Goal: Task Accomplishment & Management: Use online tool/utility

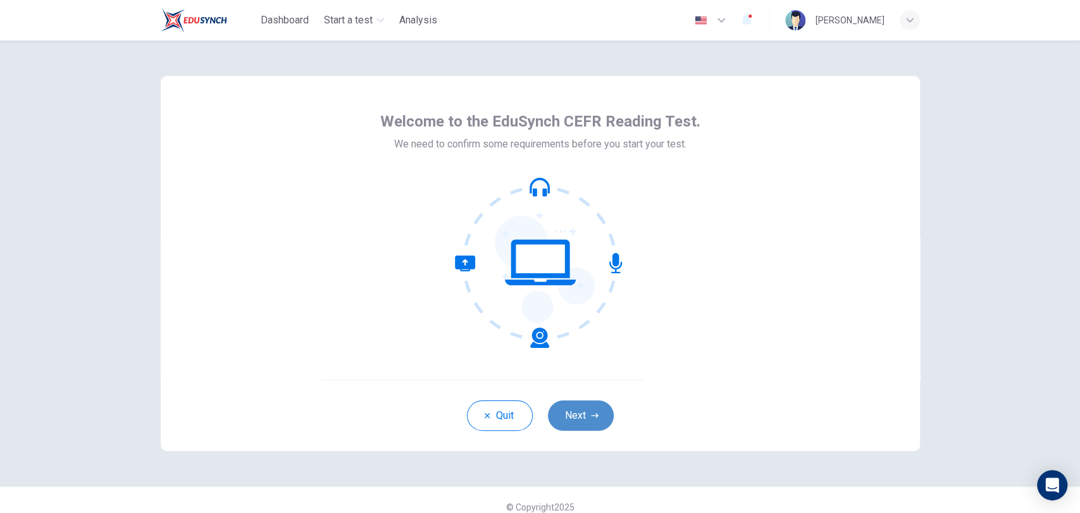
click at [581, 411] on button "Next" at bounding box center [581, 416] width 66 height 30
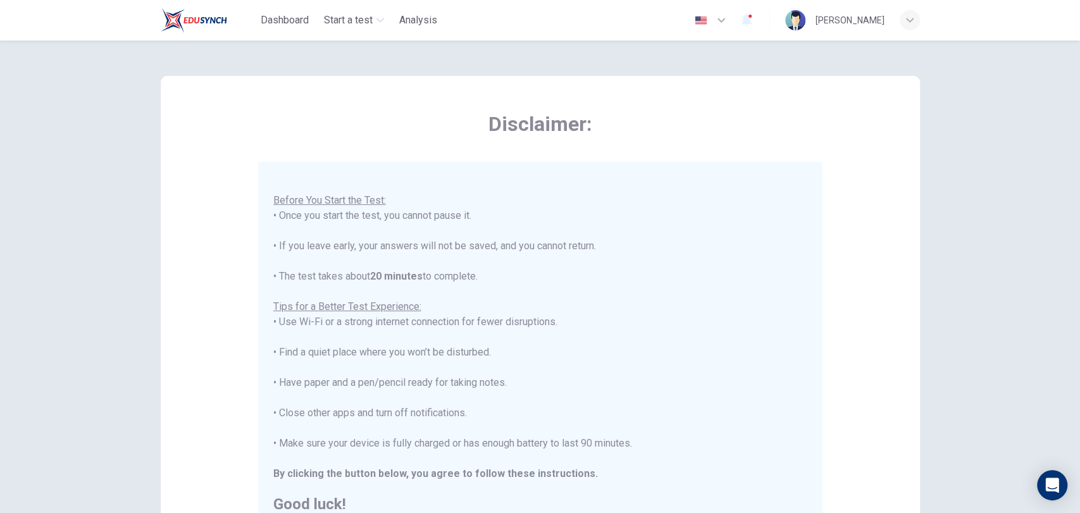
scroll to position [190, 0]
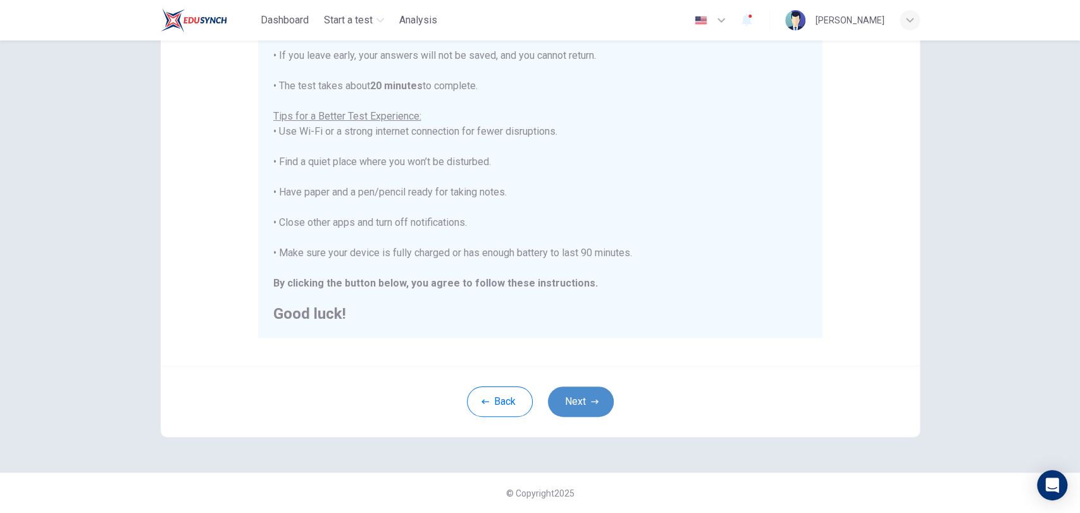
click at [581, 409] on button "Next" at bounding box center [581, 402] width 66 height 30
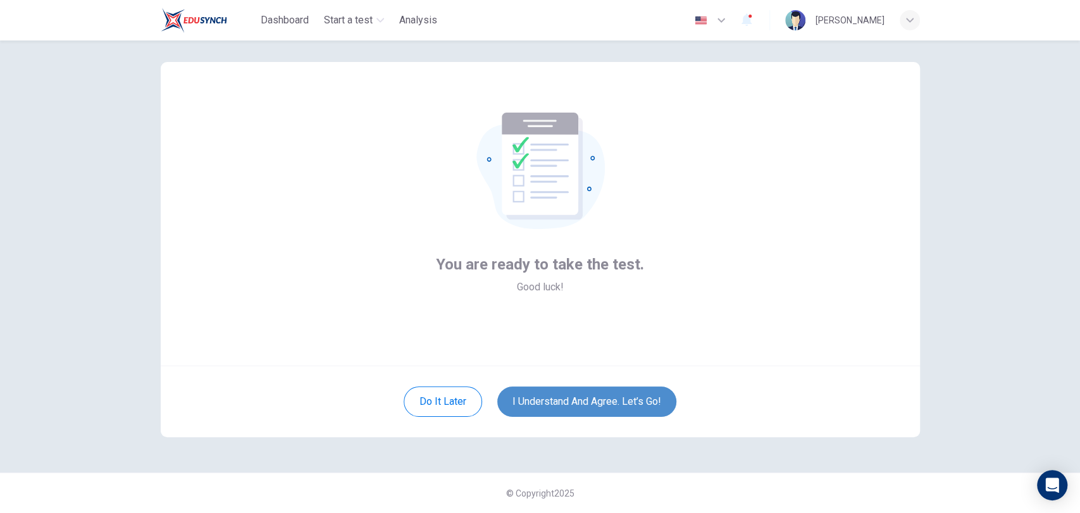
click at [588, 406] on button "I understand and agree. Let’s go!" at bounding box center [586, 402] width 179 height 30
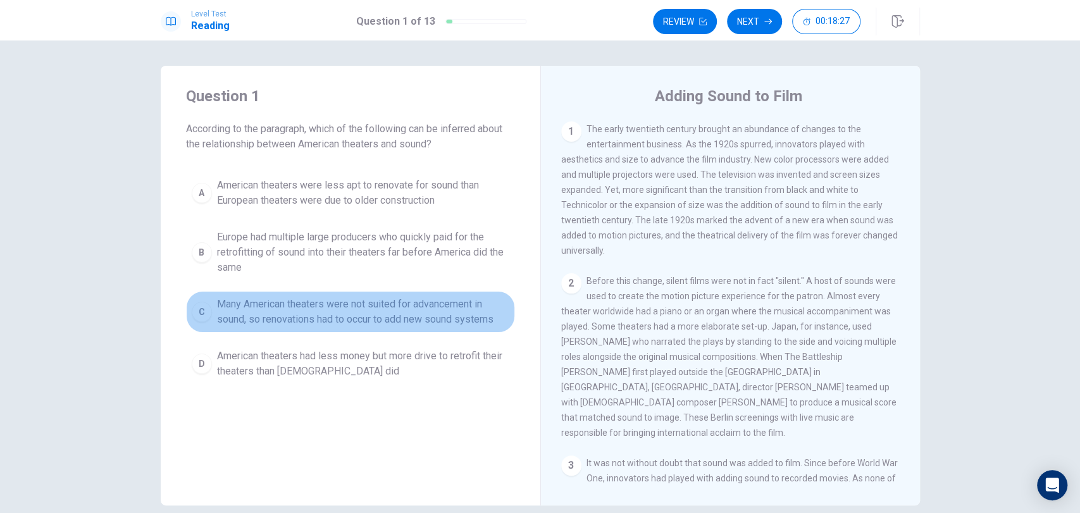
click at [203, 320] on div "C" at bounding box center [202, 312] width 20 height 20
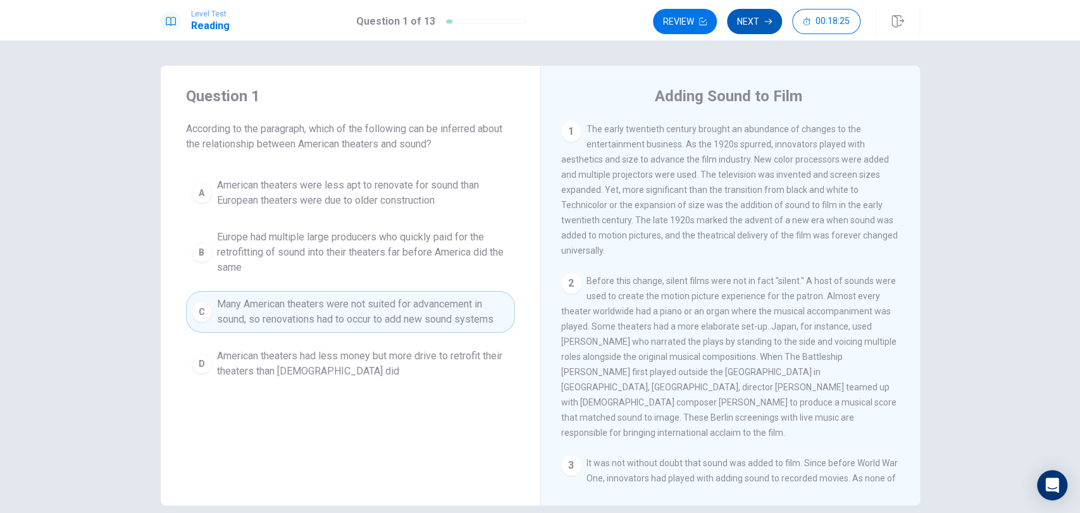
click at [750, 25] on button "Next" at bounding box center [754, 21] width 55 height 25
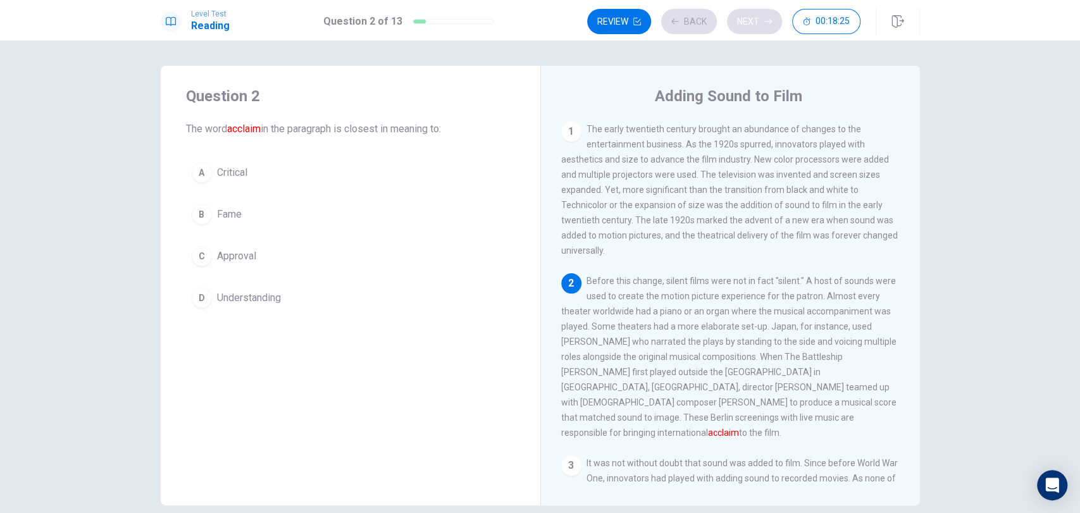
scroll to position [66, 0]
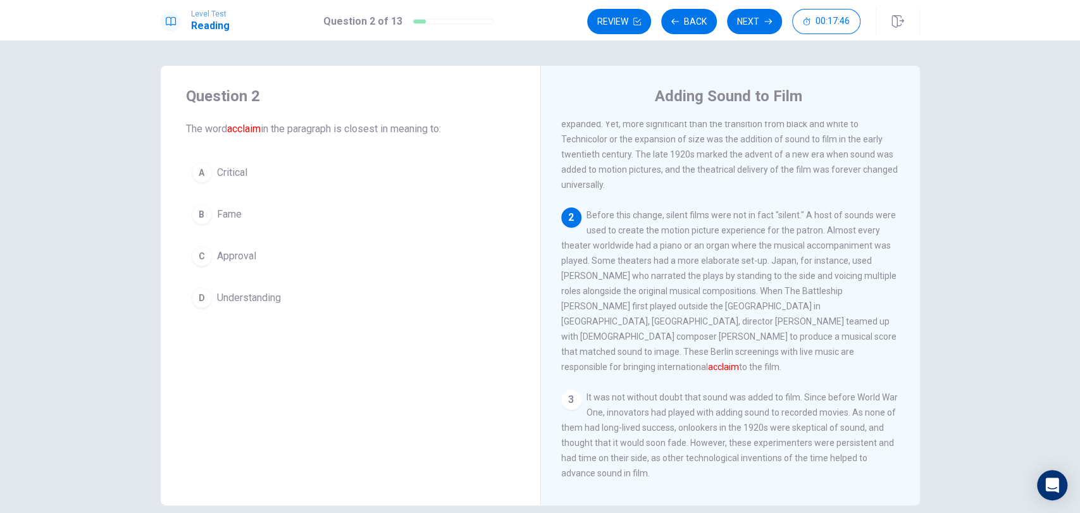
click at [760, 171] on span "The early twentieth century brought an abundance of changes to the entertainmen…" at bounding box center [729, 124] width 337 height 132
click at [199, 263] on div "C" at bounding box center [202, 256] width 20 height 20
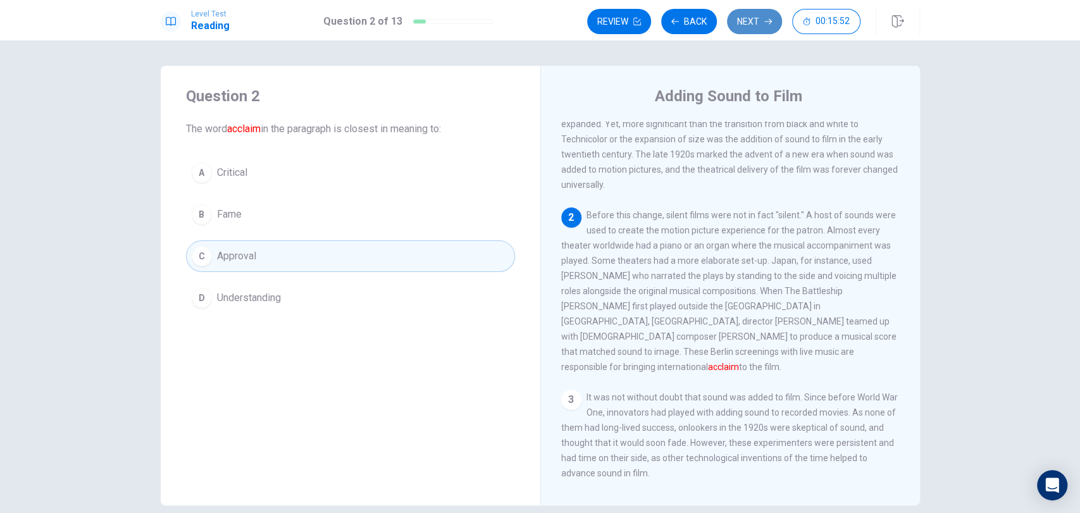
click at [764, 16] on button "Next" at bounding box center [754, 21] width 55 height 25
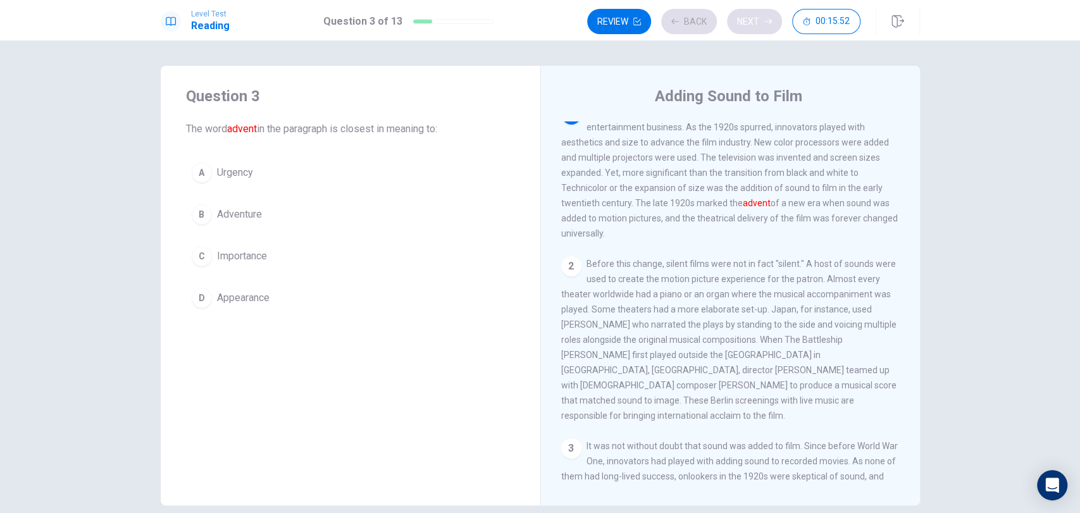
scroll to position [0, 0]
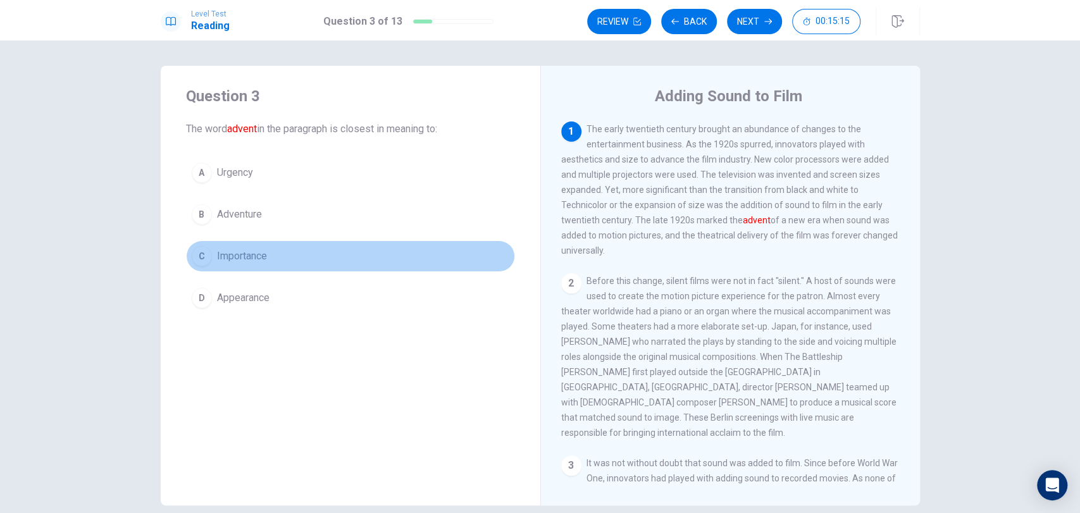
click at [201, 260] on div "C" at bounding box center [202, 256] width 20 height 20
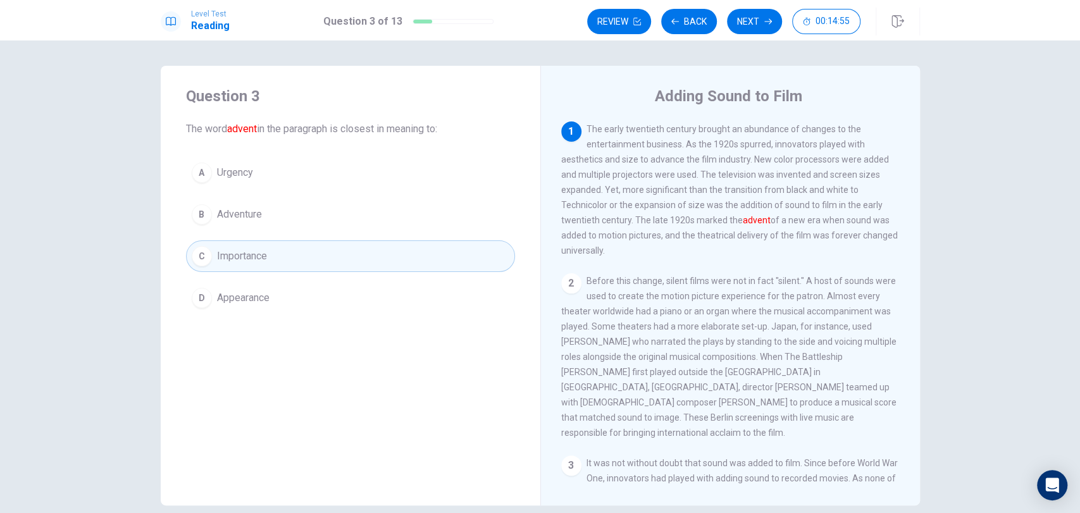
click at [375, 318] on div "Question 3 The word advent in the paragraph is closest in meaning to: A Urgency…" at bounding box center [351, 200] width 380 height 268
click at [197, 297] on div "D" at bounding box center [202, 298] width 20 height 20
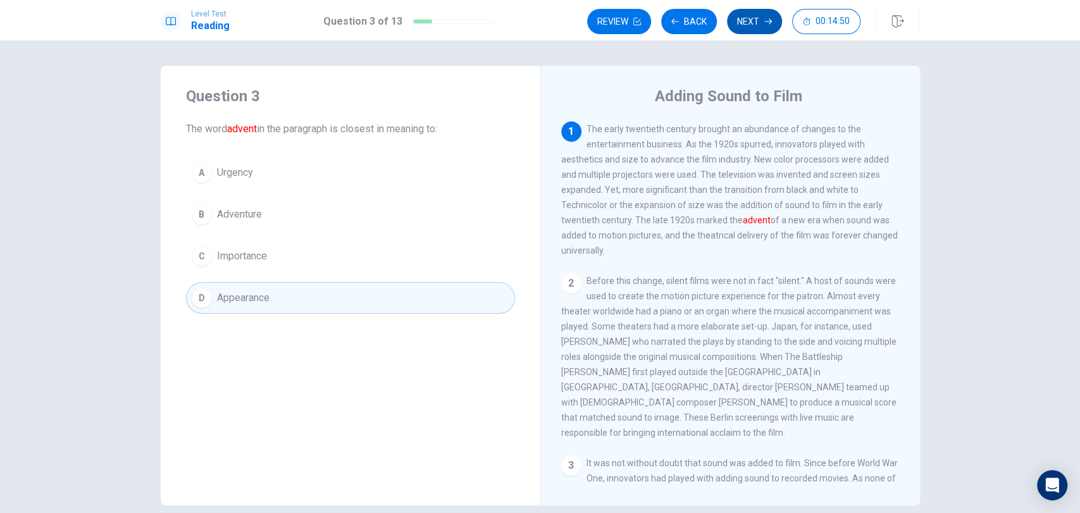
click at [752, 22] on button "Next" at bounding box center [754, 21] width 55 height 25
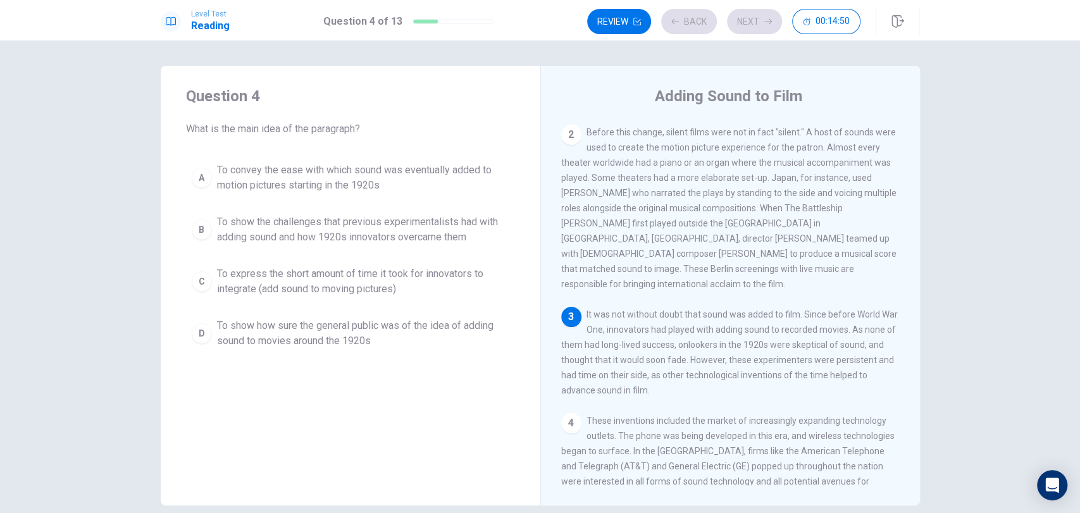
scroll to position [172, 0]
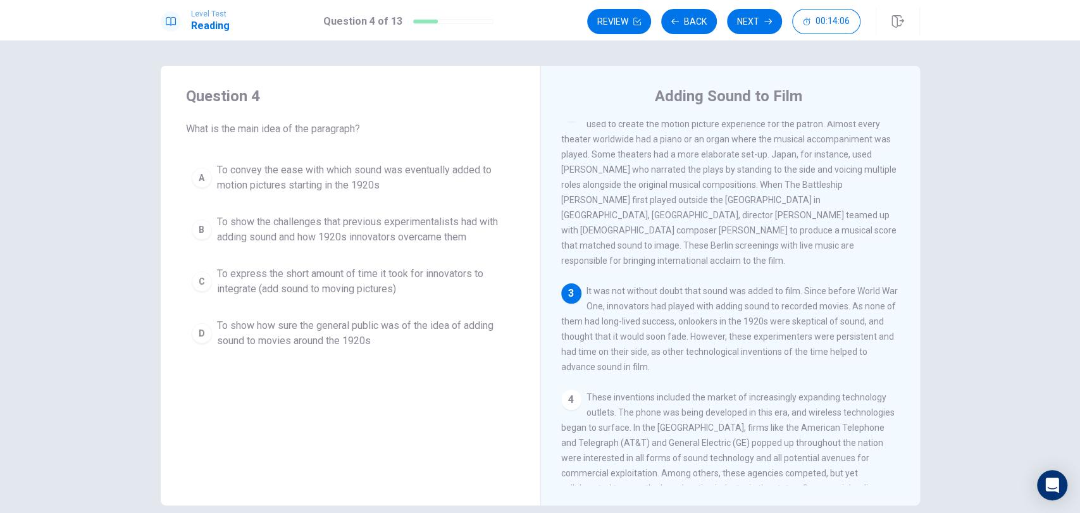
click at [862, 332] on span "It was not without doubt that sound was added to film. Since before World War O…" at bounding box center [729, 329] width 337 height 86
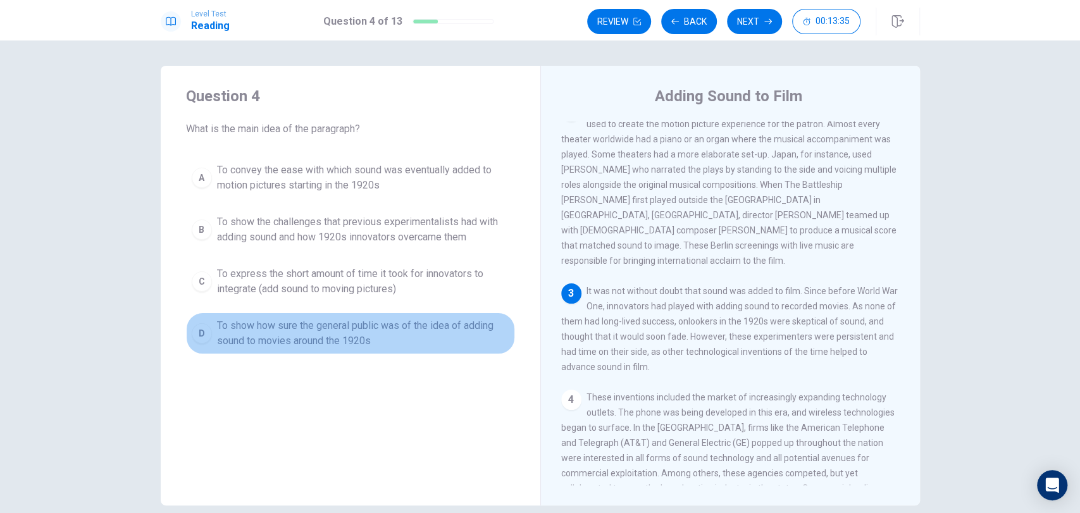
click at [205, 335] on div "D" at bounding box center [202, 333] width 20 height 20
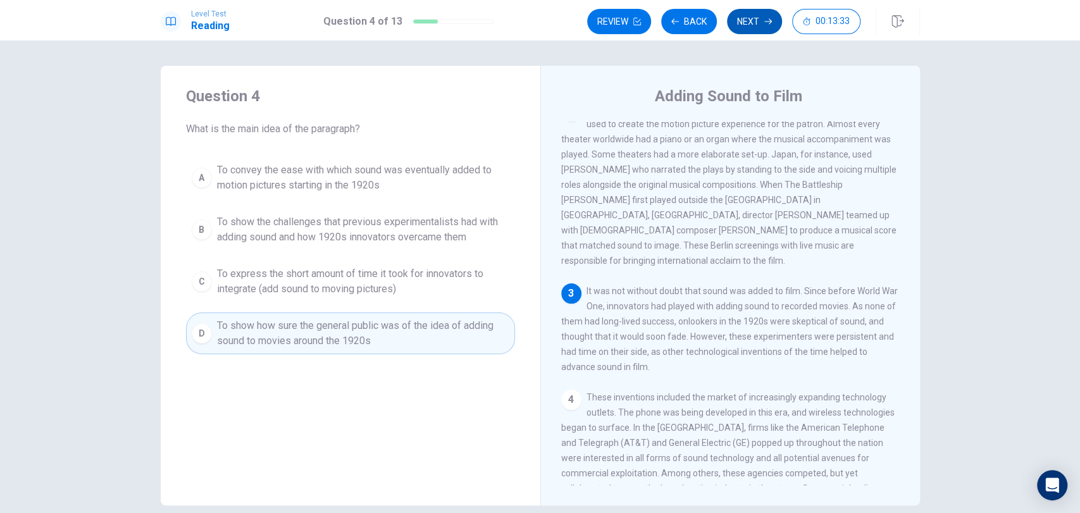
click at [759, 29] on button "Next" at bounding box center [754, 21] width 55 height 25
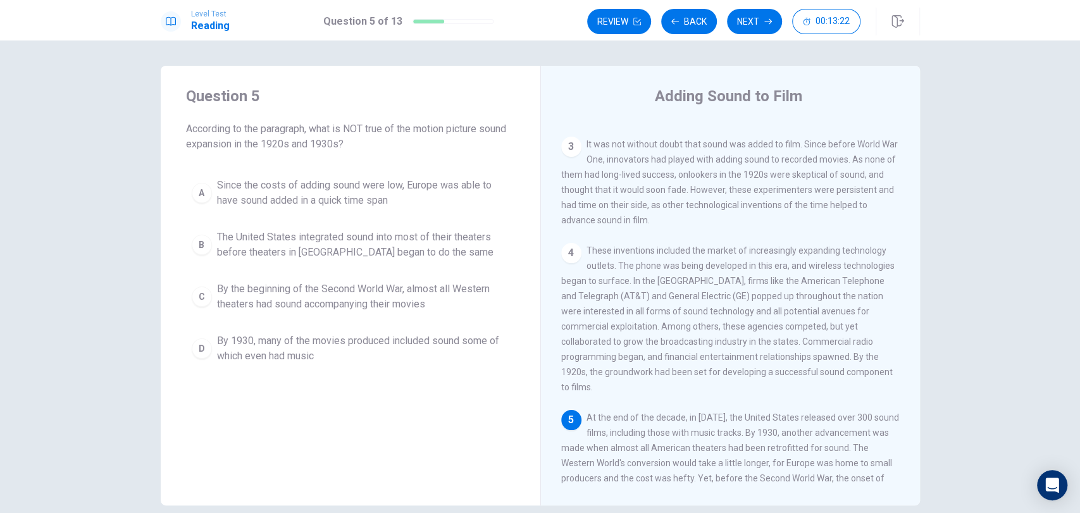
scroll to position [0, 0]
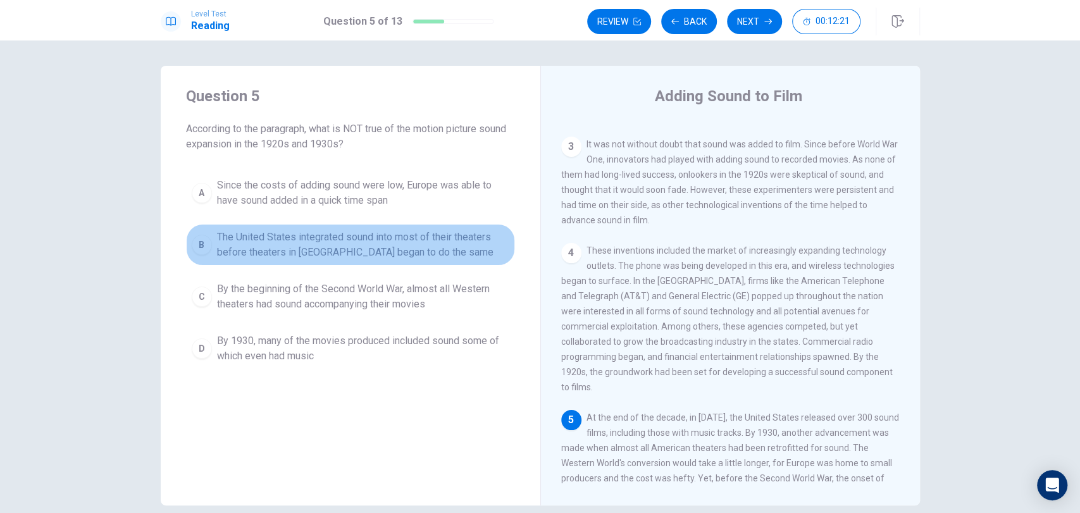
drag, startPoint x: 453, startPoint y: 263, endPoint x: 343, endPoint y: 203, distance: 125.1
click at [343, 203] on div "A Since the costs of adding sound were low, Europe was able to have sound added…" at bounding box center [350, 270] width 329 height 197
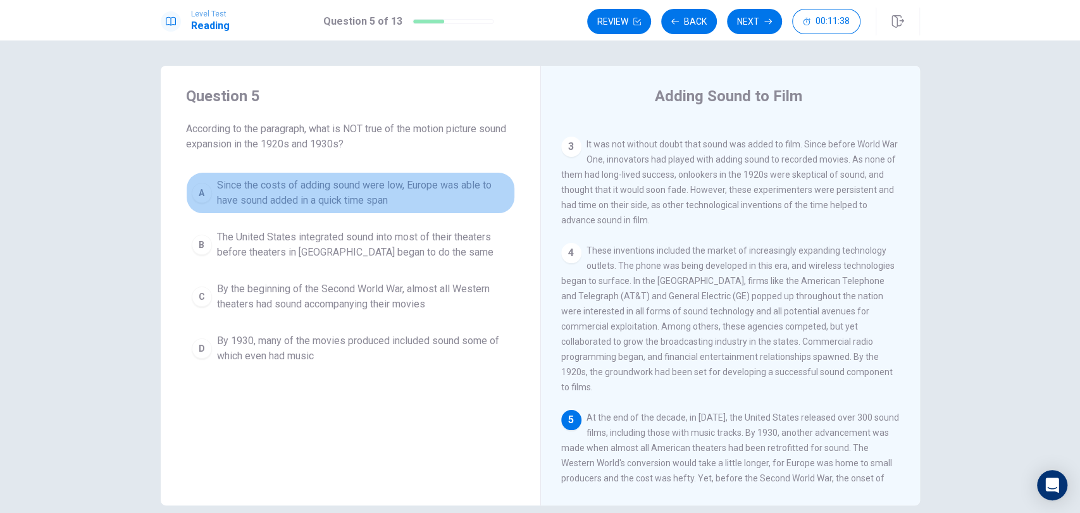
click at [201, 196] on div "A" at bounding box center [202, 193] width 20 height 20
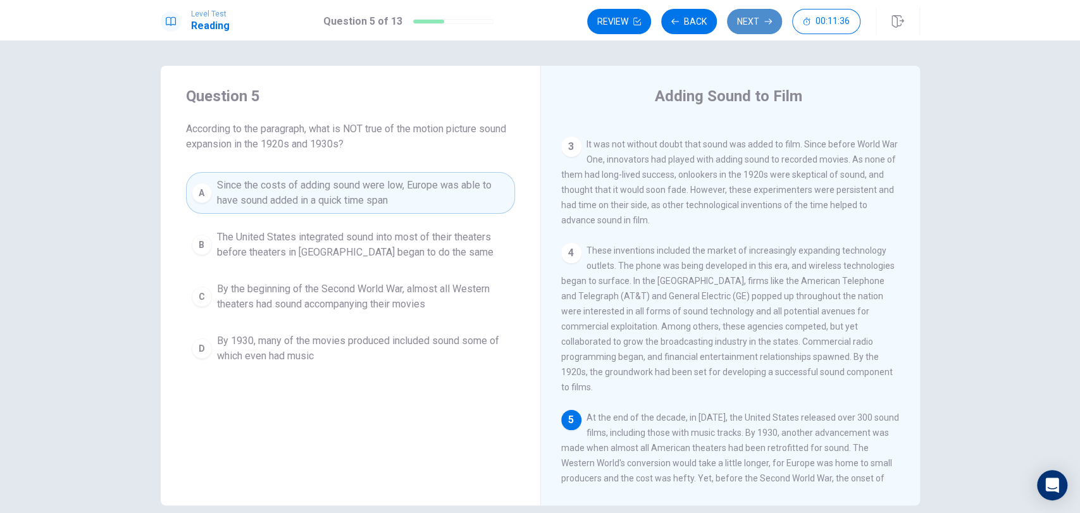
click at [759, 28] on button "Next" at bounding box center [754, 21] width 55 height 25
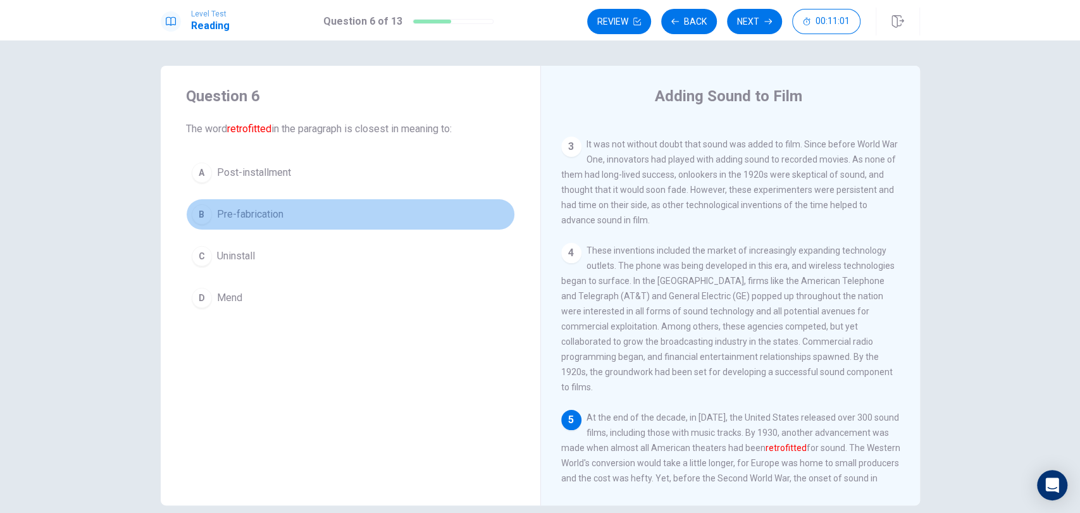
click at [205, 213] on div "B" at bounding box center [202, 214] width 20 height 20
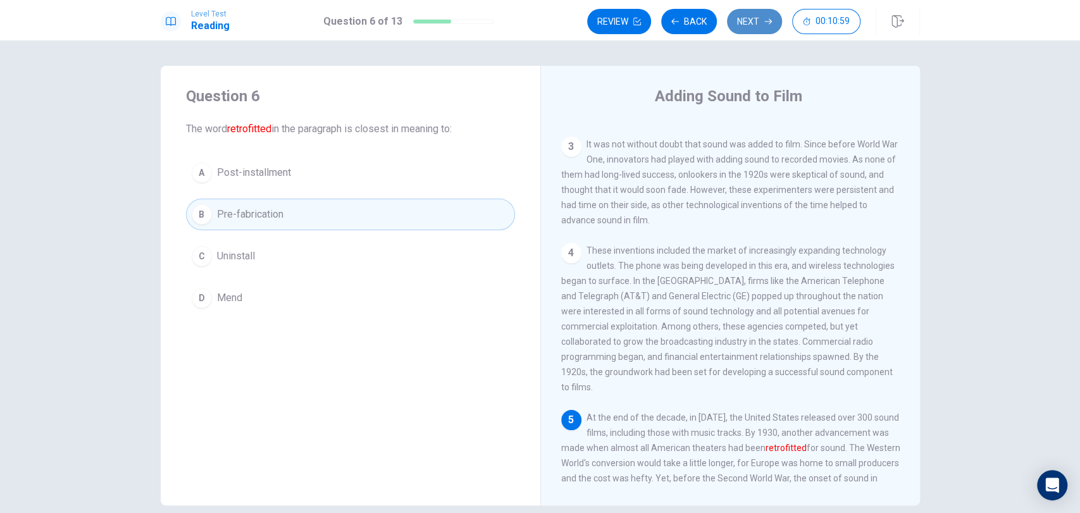
click at [762, 22] on button "Next" at bounding box center [754, 21] width 55 height 25
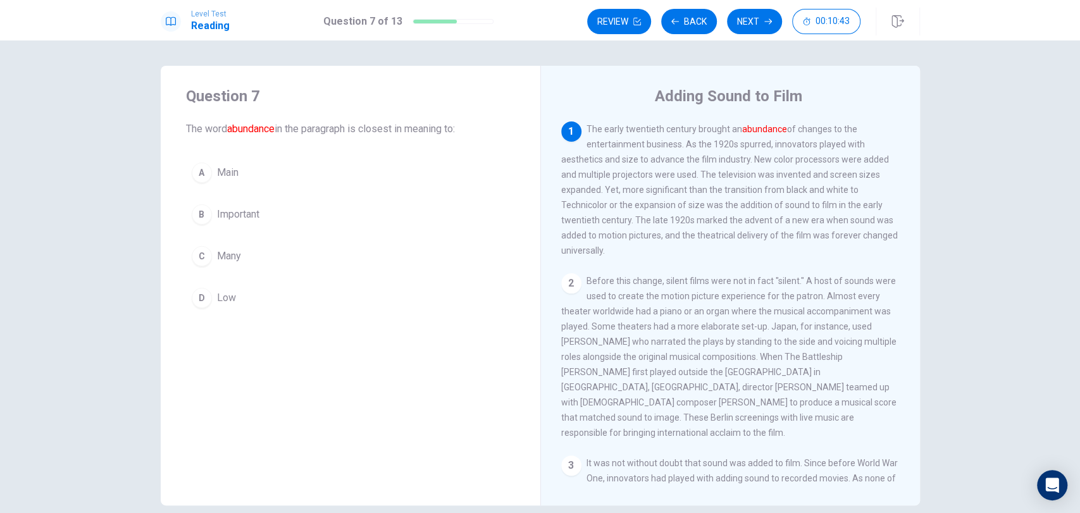
click at [729, 142] on span "The early twentieth century brought an abundance of changes to the entertainmen…" at bounding box center [729, 190] width 337 height 132
click at [246, 252] on button "C Many" at bounding box center [350, 256] width 329 height 32
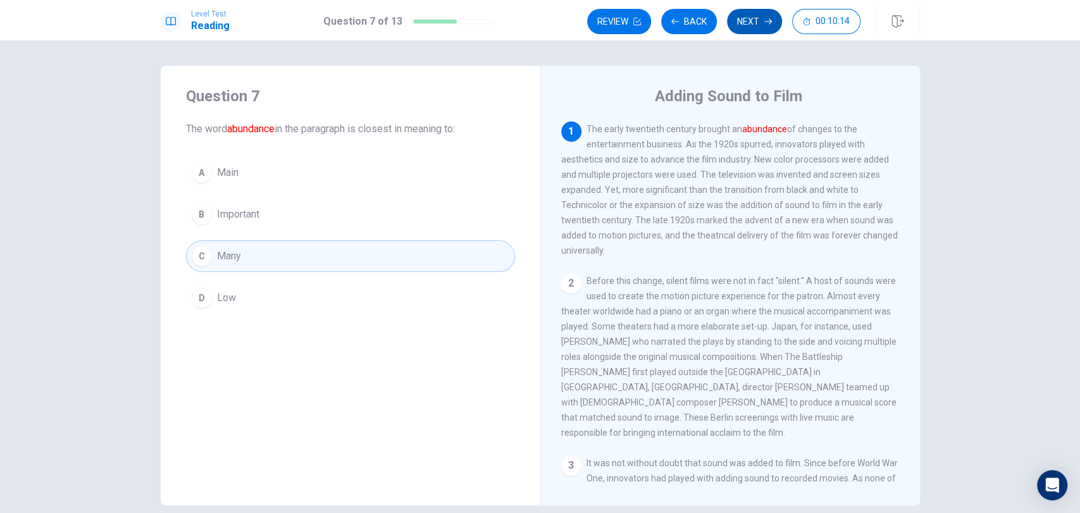
click at [752, 32] on button "Next" at bounding box center [754, 21] width 55 height 25
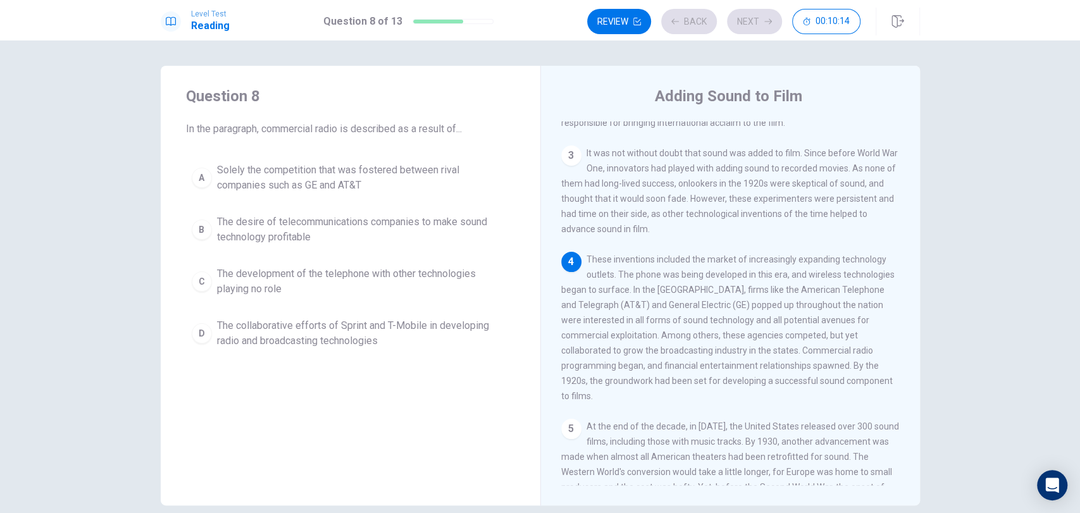
scroll to position [319, 0]
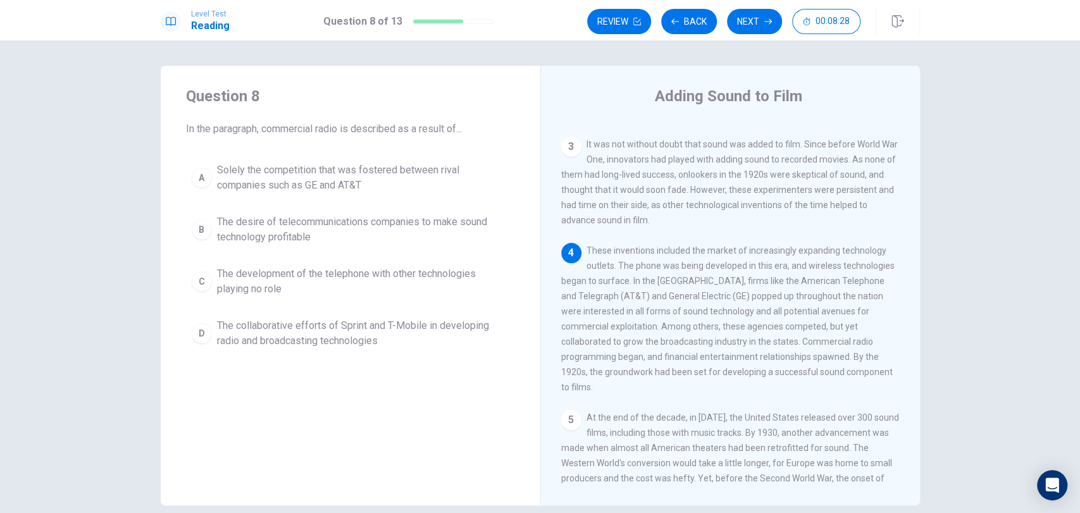
click at [270, 347] on span "The collaborative efforts of Sprint and T-Mobile in developing radio and broadc…" at bounding box center [363, 333] width 292 height 30
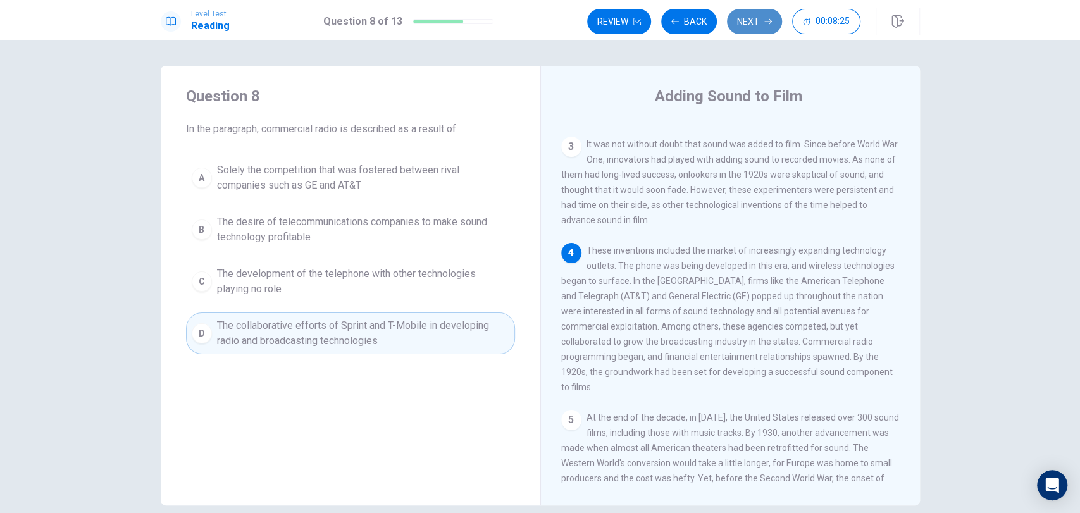
click at [744, 28] on button "Next" at bounding box center [754, 21] width 55 height 25
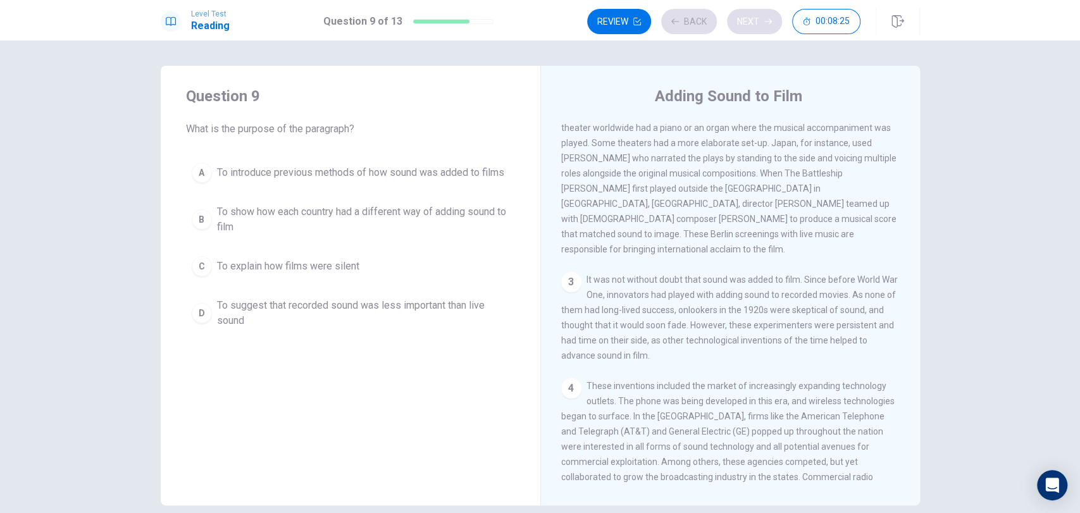
scroll to position [152, 0]
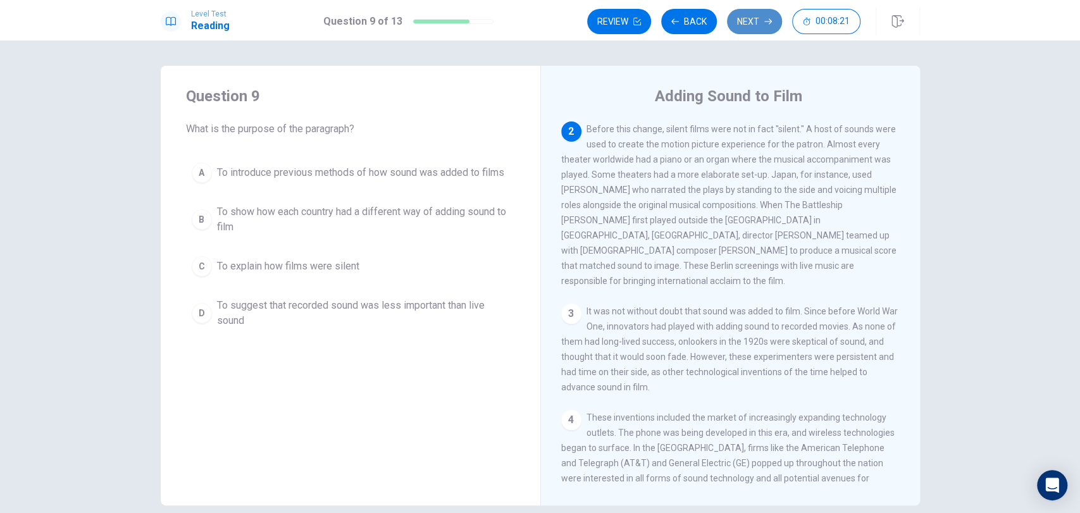
click at [764, 16] on button "Next" at bounding box center [754, 21] width 55 height 25
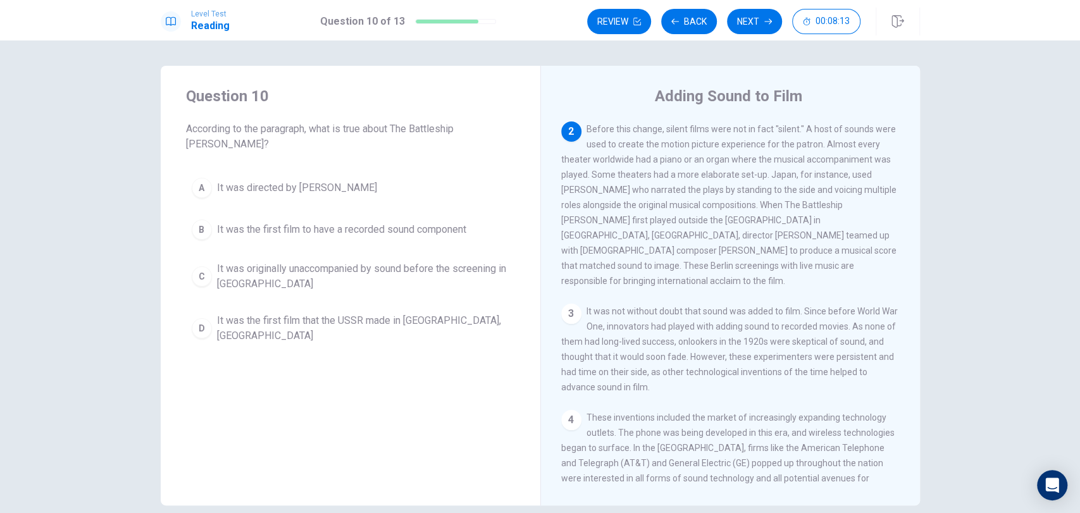
click at [686, 165] on div "2 Before this change, silent films were not in fact "silent." A host of sounds …" at bounding box center [730, 204] width 339 height 167
click at [311, 222] on span "It was the first film to have a recorded sound component" at bounding box center [341, 229] width 249 height 15
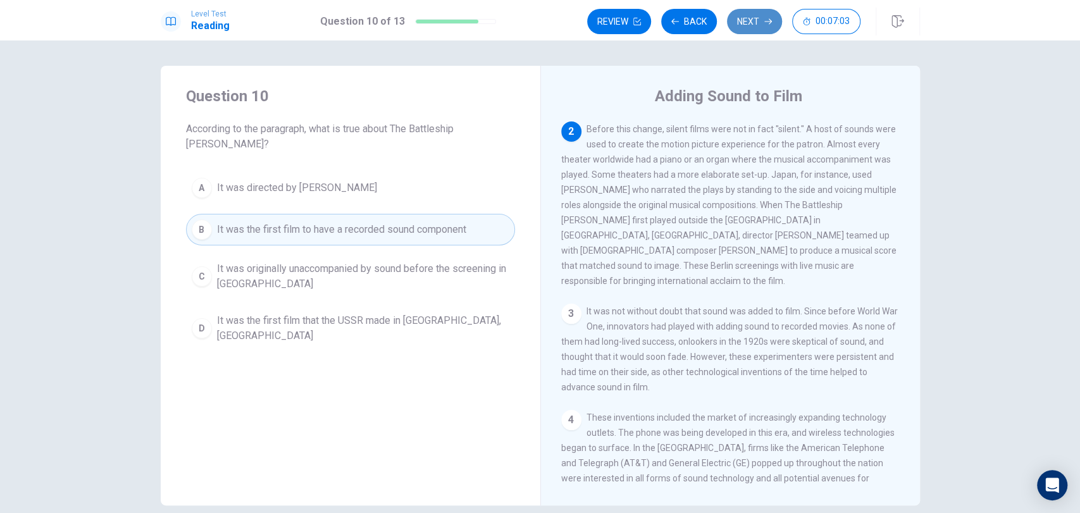
click at [750, 17] on button "Next" at bounding box center [754, 21] width 55 height 25
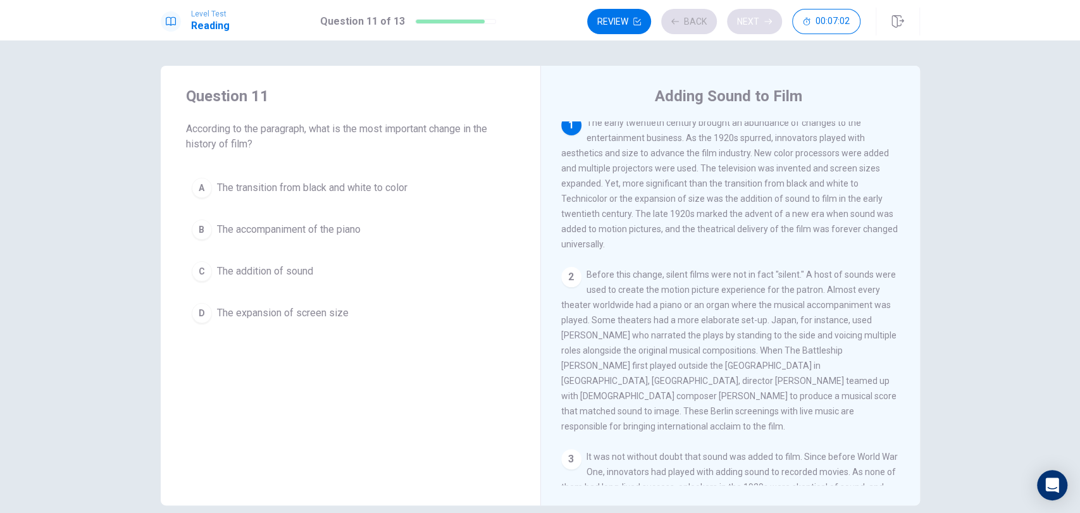
scroll to position [0, 0]
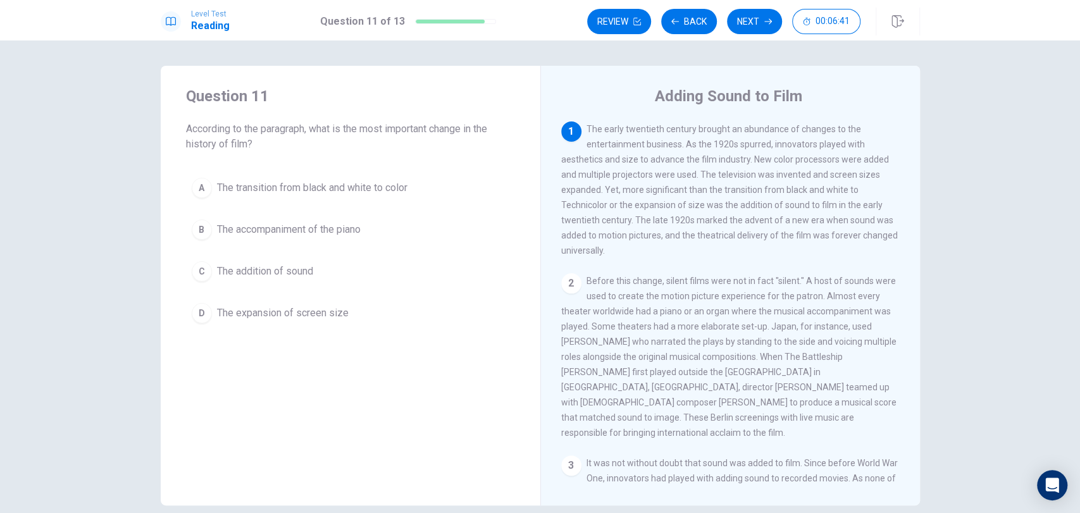
click at [699, 121] on div "1 The early twentieth century brought an abundance of changes to the entertainm…" at bounding box center [730, 189] width 339 height 137
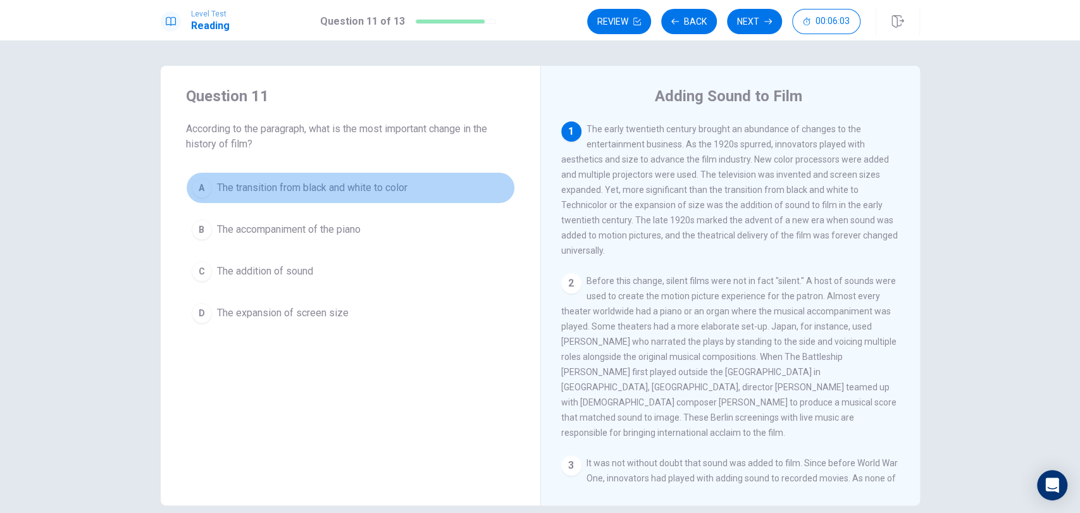
click at [326, 182] on span "The transition from black and white to color" at bounding box center [312, 187] width 190 height 15
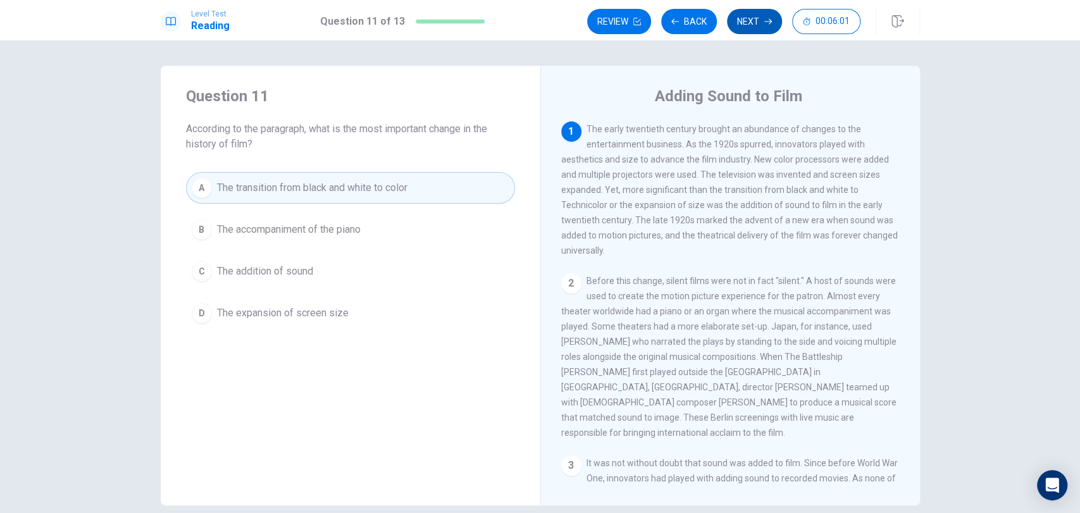
click at [761, 22] on button "Next" at bounding box center [754, 21] width 55 height 25
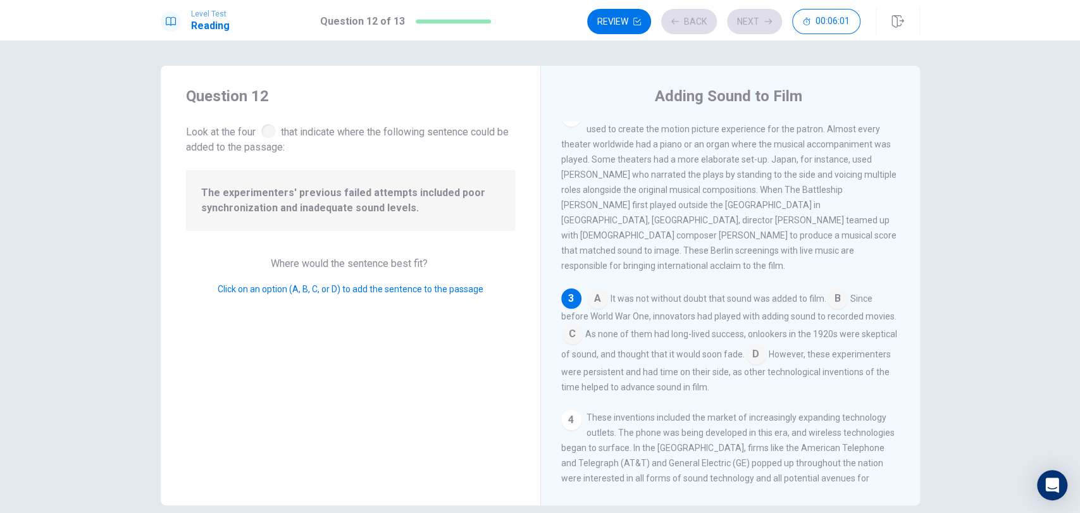
scroll to position [187, 0]
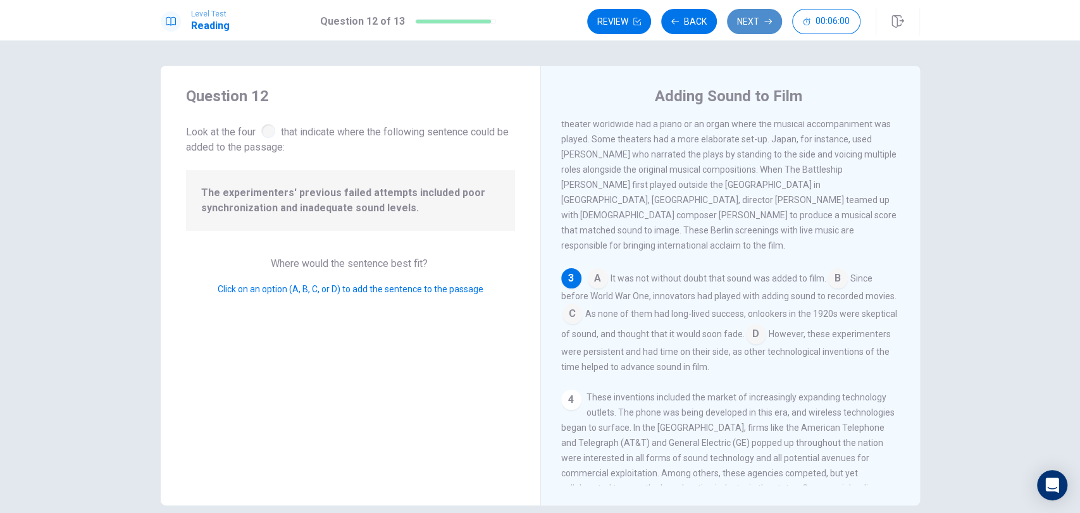
click at [752, 27] on button "Next" at bounding box center [754, 21] width 55 height 25
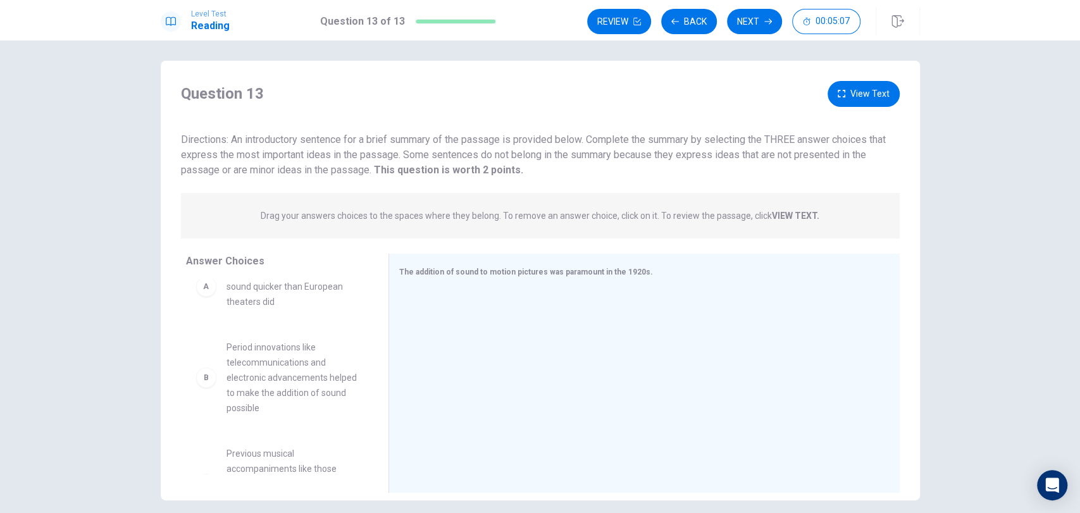
scroll to position [0, 0]
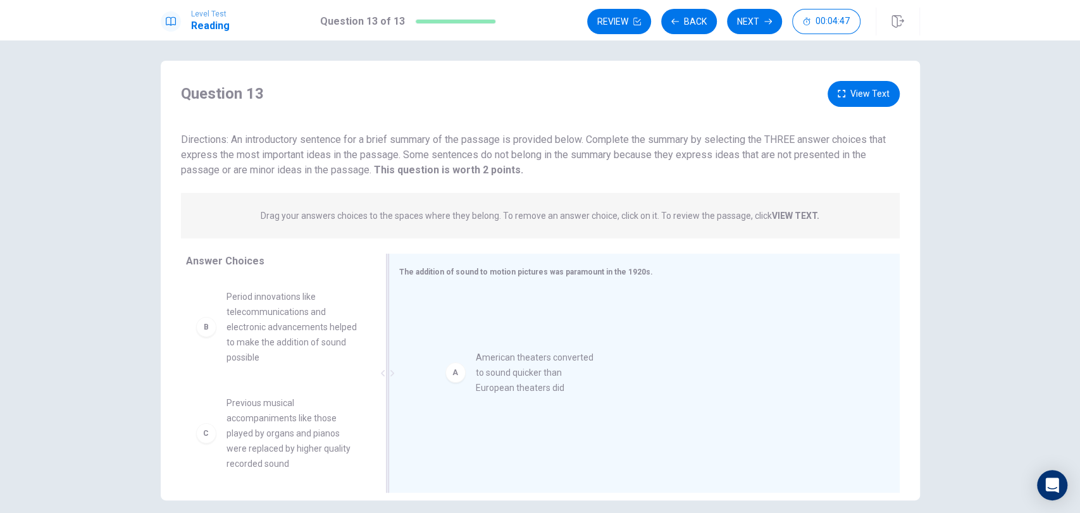
drag, startPoint x: 242, startPoint y: 304, endPoint x: 499, endPoint y: 364, distance: 263.2
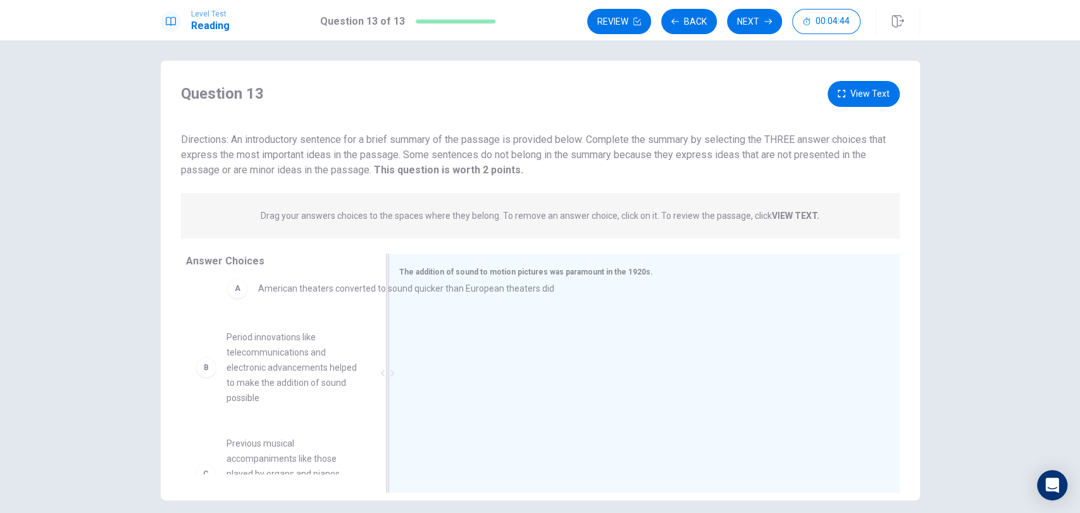
drag, startPoint x: 471, startPoint y: 318, endPoint x: 266, endPoint y: 298, distance: 205.3
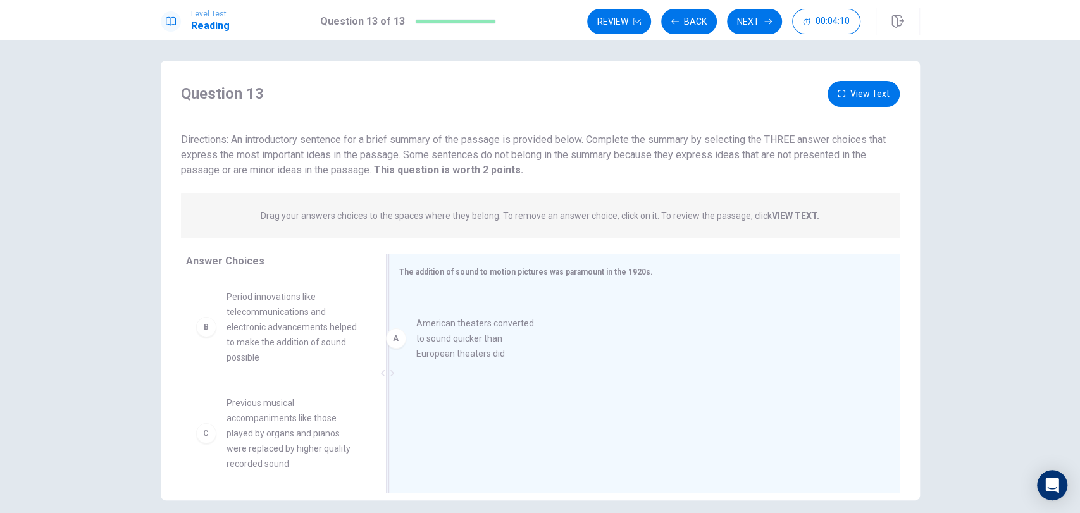
drag, startPoint x: 317, startPoint y: 318, endPoint x: 519, endPoint y: 349, distance: 204.2
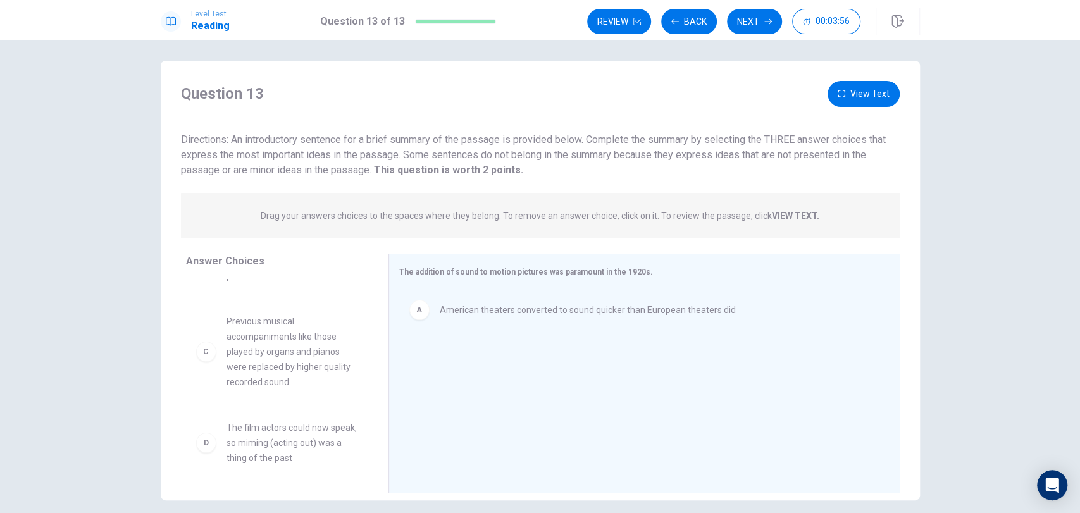
scroll to position [106, 0]
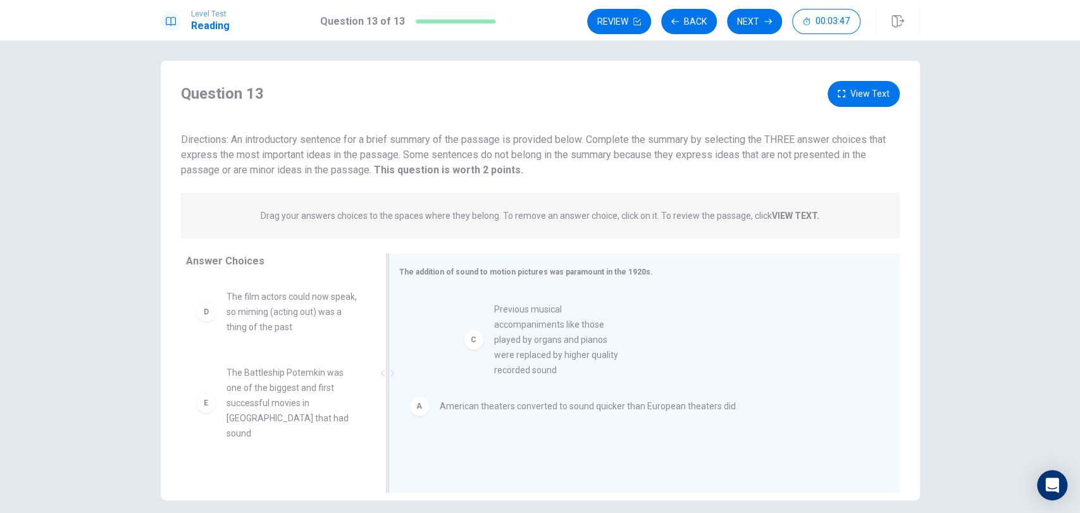
drag, startPoint x: 312, startPoint y: 339, endPoint x: 587, endPoint y: 351, distance: 275.5
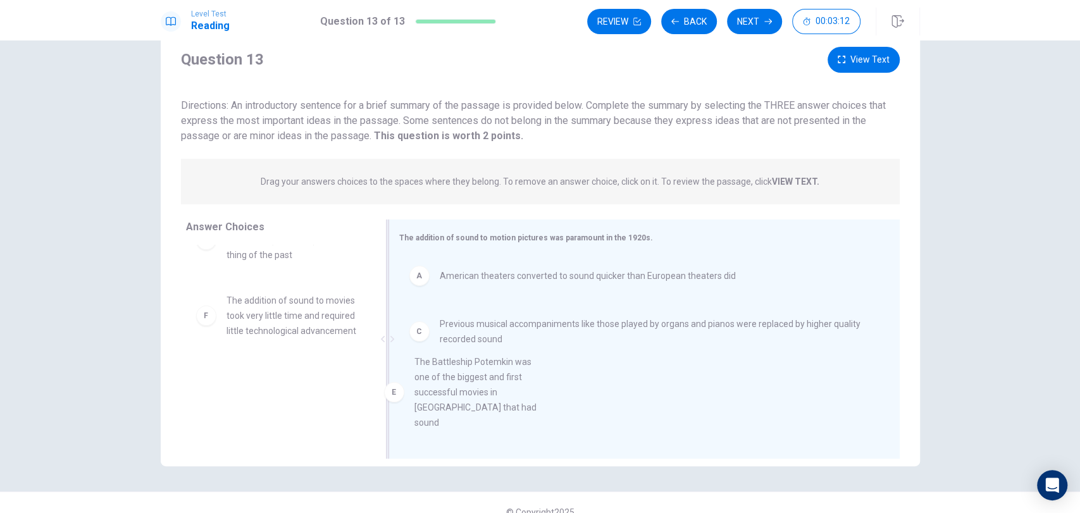
scroll to position [3, 0]
drag, startPoint x: 314, startPoint y: 320, endPoint x: 525, endPoint y: 401, distance: 226.6
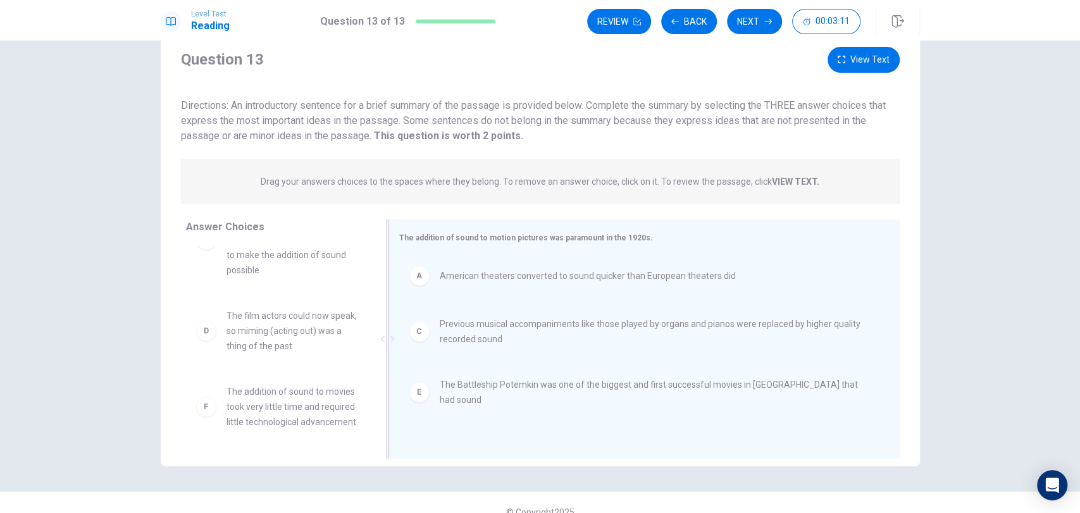
scroll to position [68, 0]
click at [753, 22] on button "Next" at bounding box center [754, 21] width 55 height 25
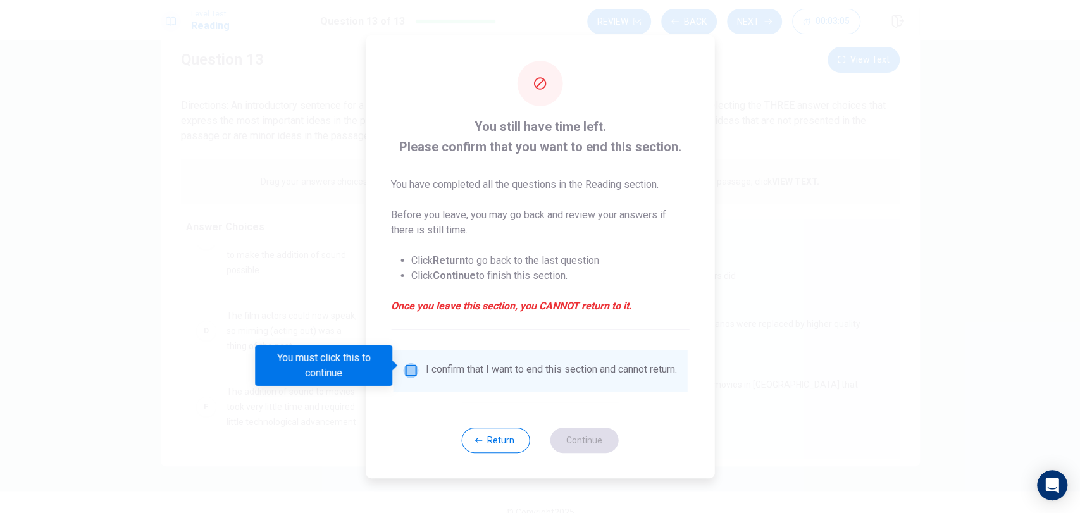
click at [411, 371] on input "You must click this to continue" at bounding box center [410, 370] width 15 height 15
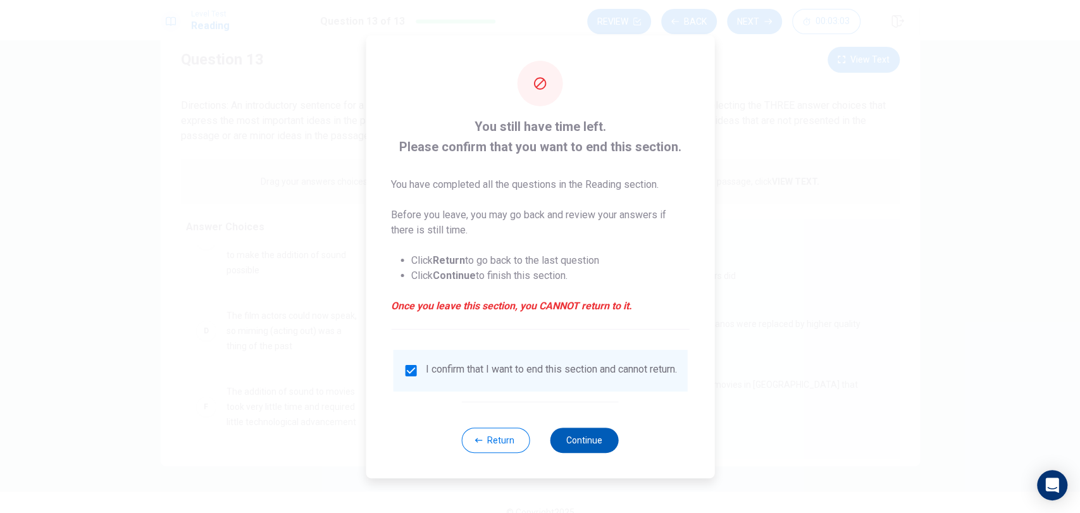
click at [574, 449] on button "Continue" at bounding box center [584, 440] width 68 height 25
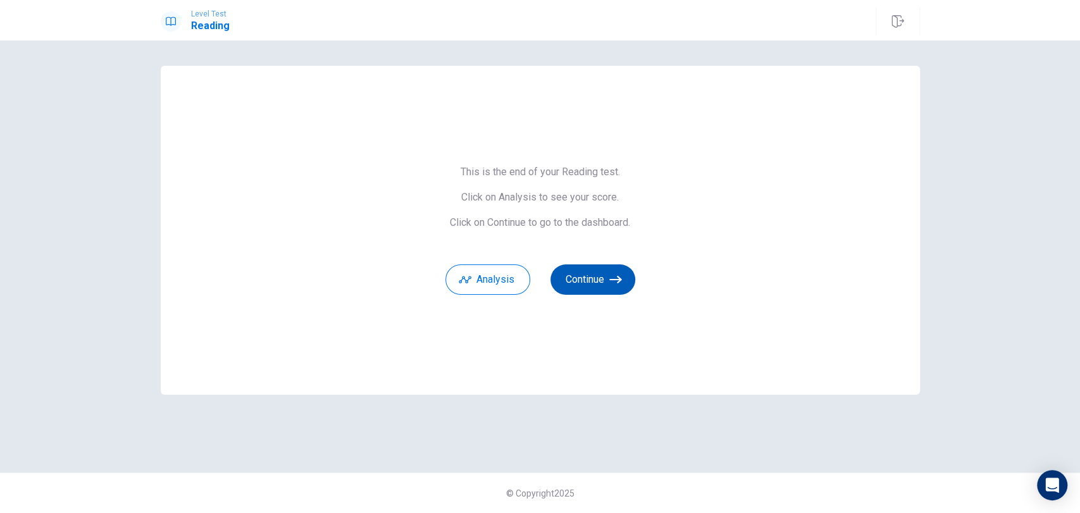
click at [612, 277] on icon "button" at bounding box center [615, 279] width 13 height 13
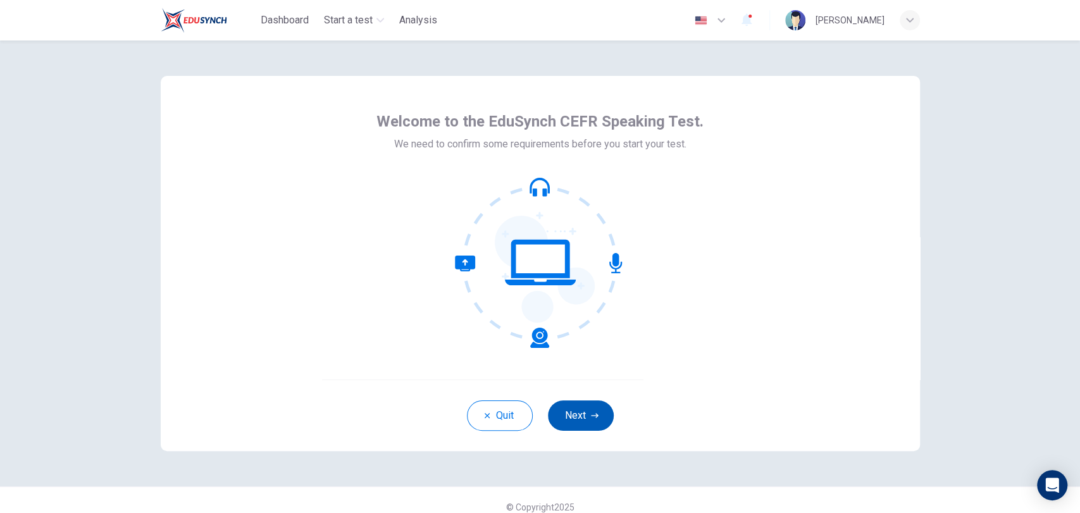
click at [583, 413] on button "Next" at bounding box center [581, 416] width 66 height 30
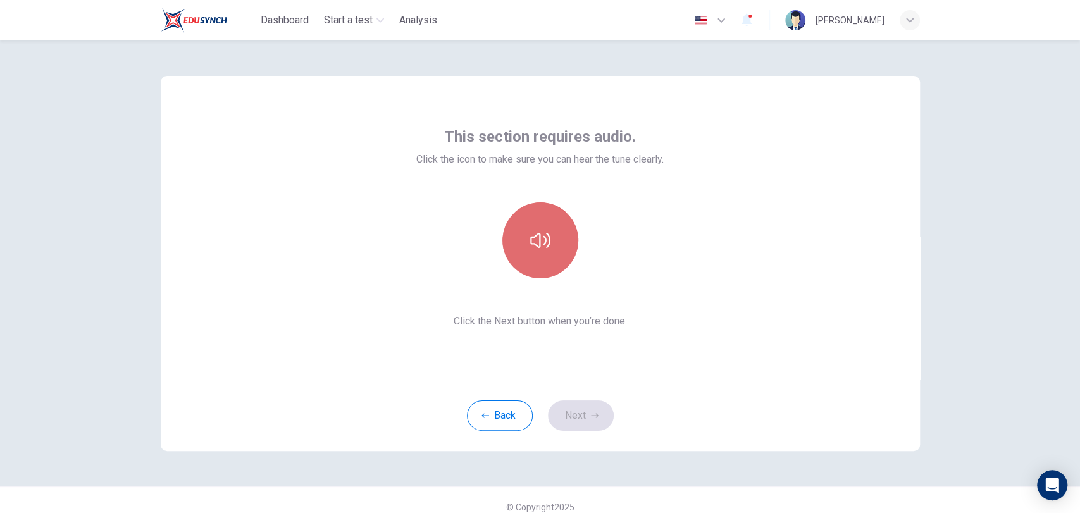
click at [545, 251] on button "button" at bounding box center [540, 240] width 76 height 76
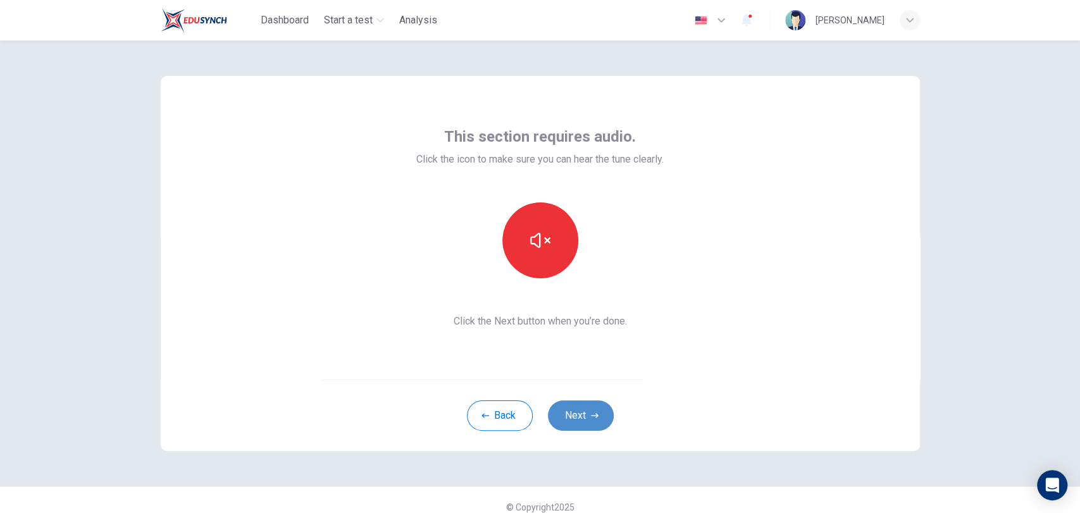
click at [585, 416] on button "Next" at bounding box center [581, 416] width 66 height 30
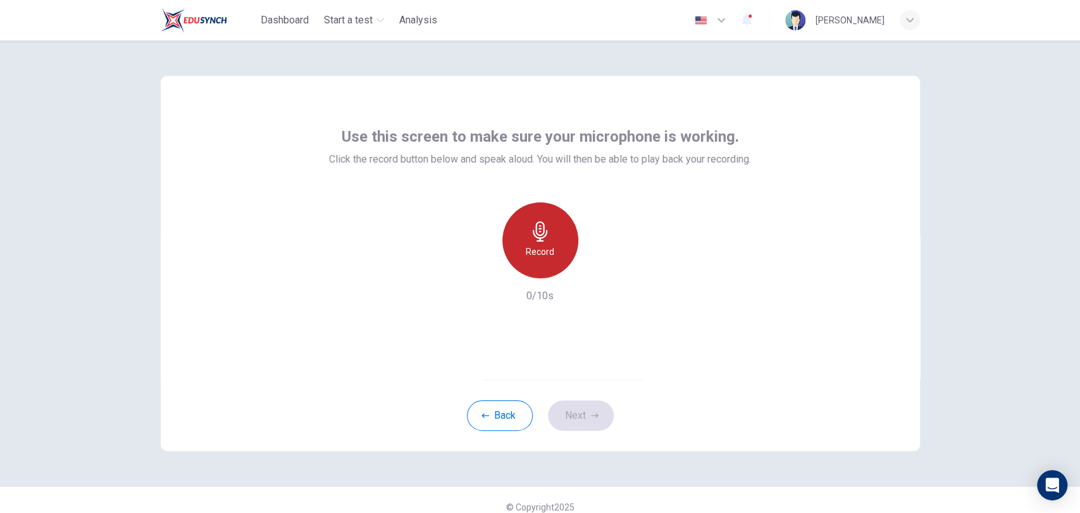
click at [540, 230] on icon "button" at bounding box center [540, 231] width 15 height 20
click at [549, 232] on div "Stop" at bounding box center [540, 240] width 76 height 76
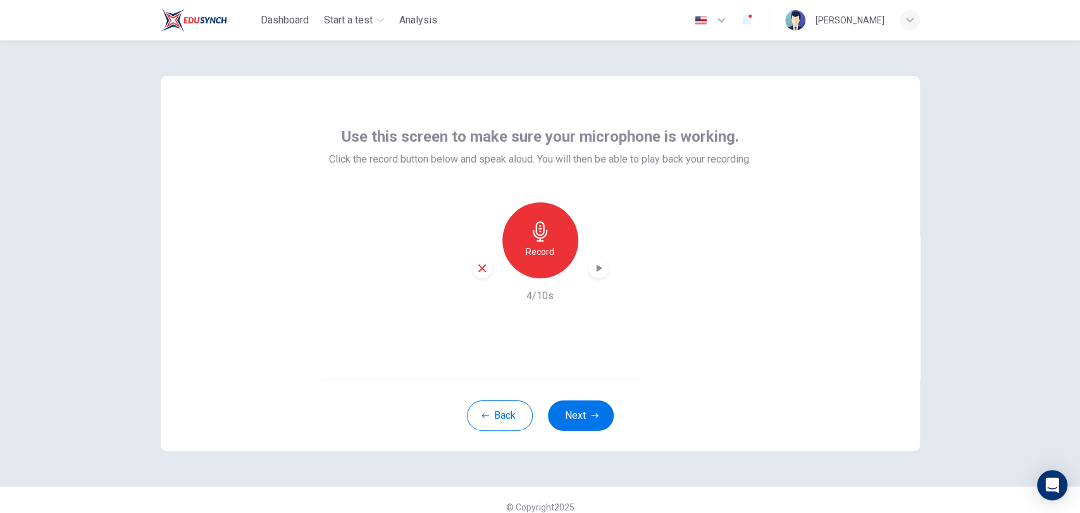
click at [596, 269] on icon "button" at bounding box center [599, 268] width 6 height 8
click at [591, 418] on icon "button" at bounding box center [595, 416] width 8 height 8
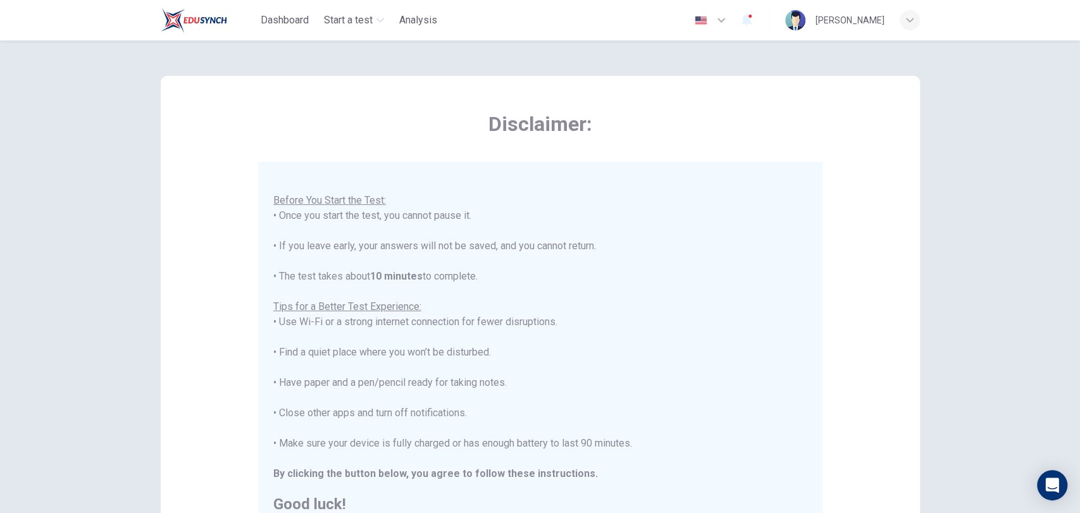
scroll to position [190, 0]
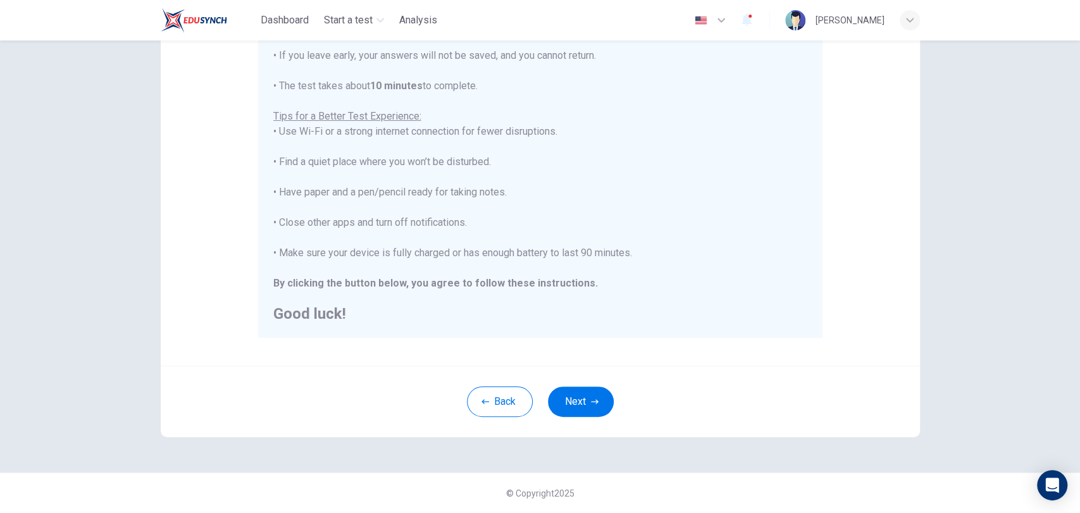
drag, startPoint x: 577, startPoint y: 401, endPoint x: 527, endPoint y: 287, distance: 125.0
click at [527, 287] on b "By clicking the button below, you agree to follow these instructions." at bounding box center [435, 283] width 325 height 12
click at [573, 398] on button "Next" at bounding box center [581, 402] width 66 height 30
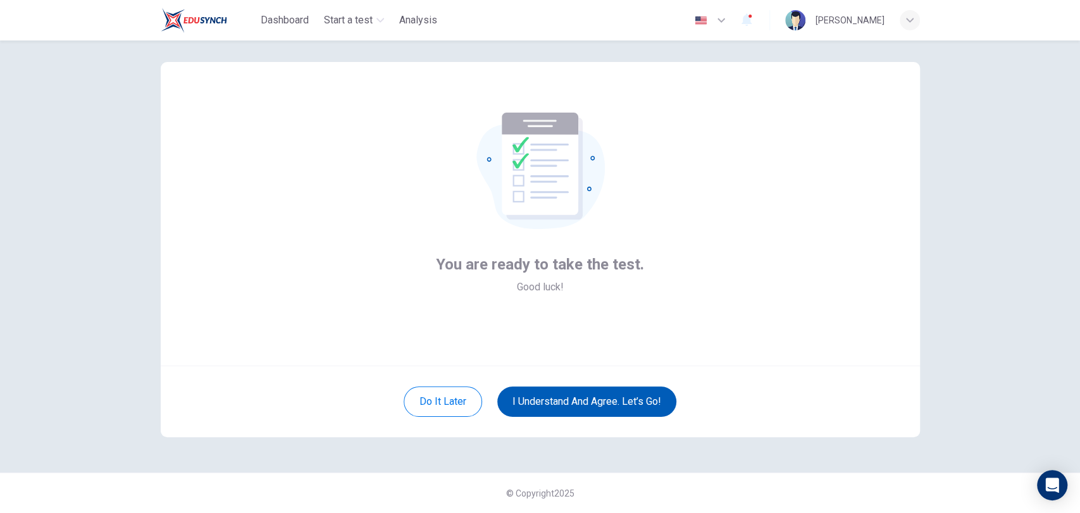
scroll to position [14, 0]
click at [573, 398] on button "I understand and agree. Let’s go!" at bounding box center [586, 402] width 179 height 30
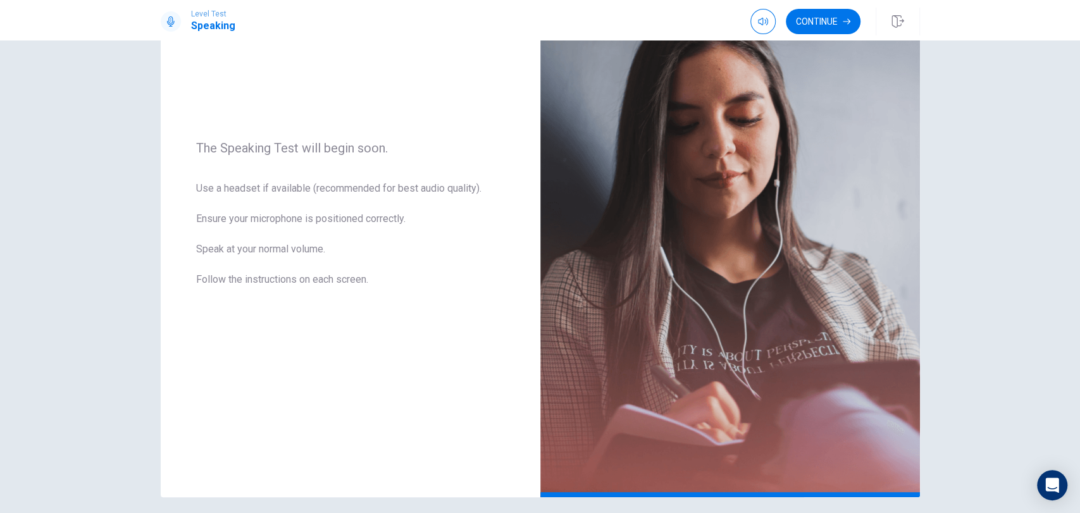
scroll to position [112, 0]
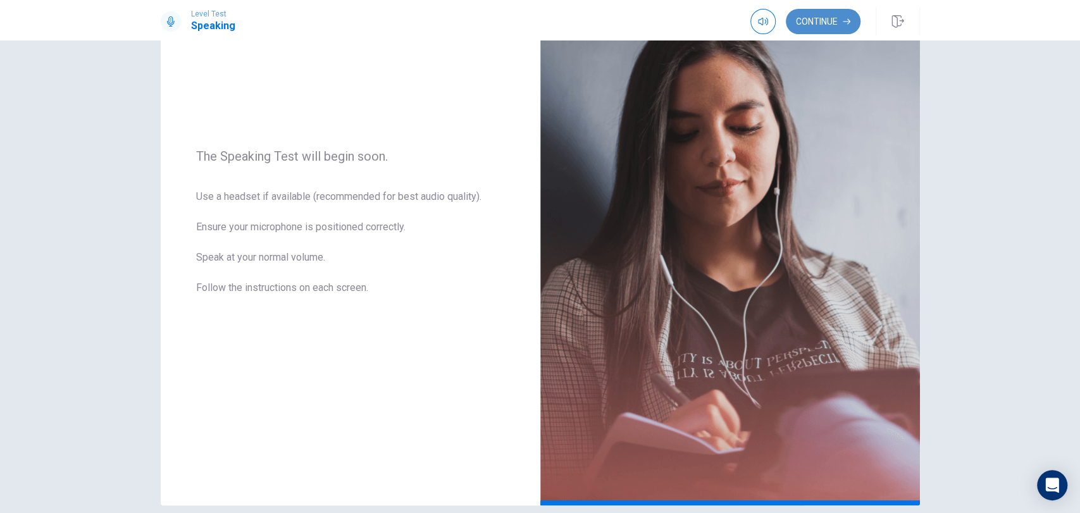
click at [843, 32] on button "Continue" at bounding box center [823, 21] width 75 height 25
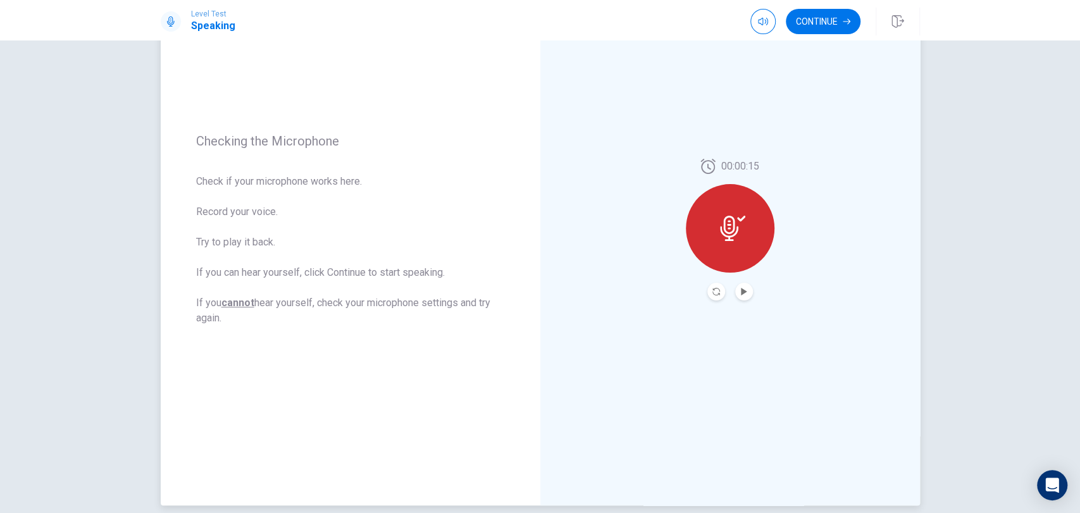
click at [750, 244] on div at bounding box center [730, 228] width 89 height 89
click at [741, 290] on icon "Play Audio" at bounding box center [744, 292] width 6 height 8
click at [712, 292] on icon "Record Again" at bounding box center [716, 292] width 8 height 8
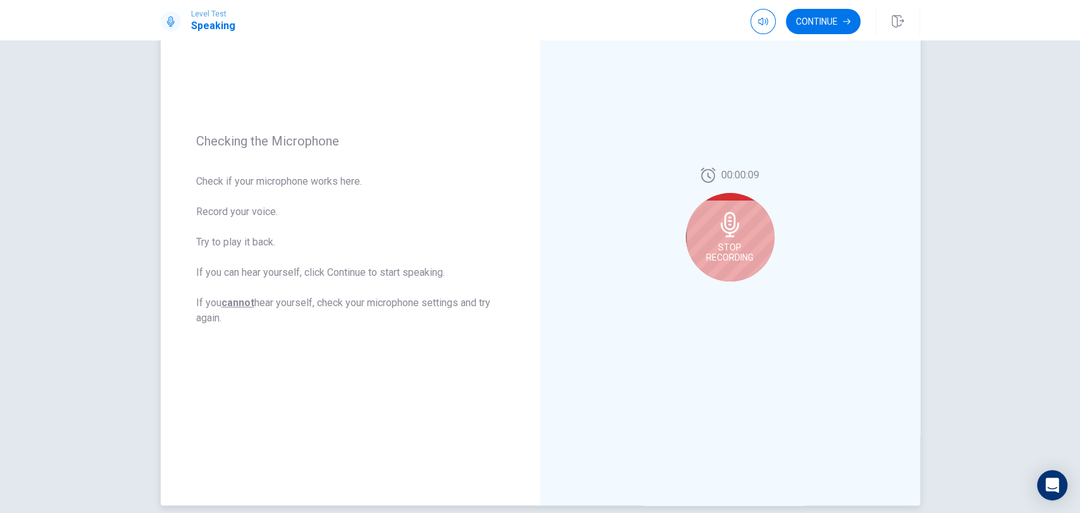
click at [733, 242] on span "Stop Recording" at bounding box center [729, 252] width 47 height 20
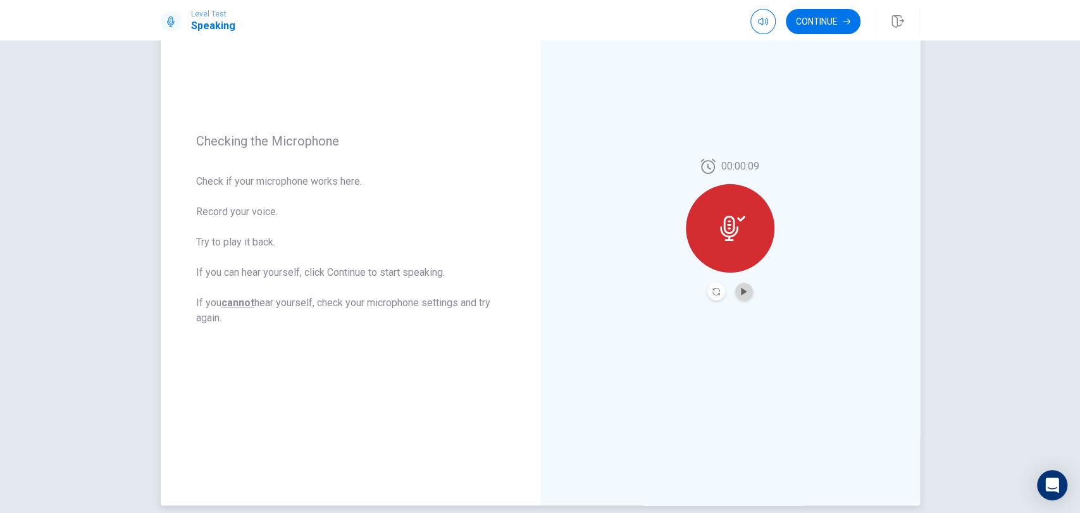
click at [740, 295] on button "Play Audio" at bounding box center [744, 292] width 18 height 18
click at [830, 22] on button "Continue" at bounding box center [823, 21] width 75 height 25
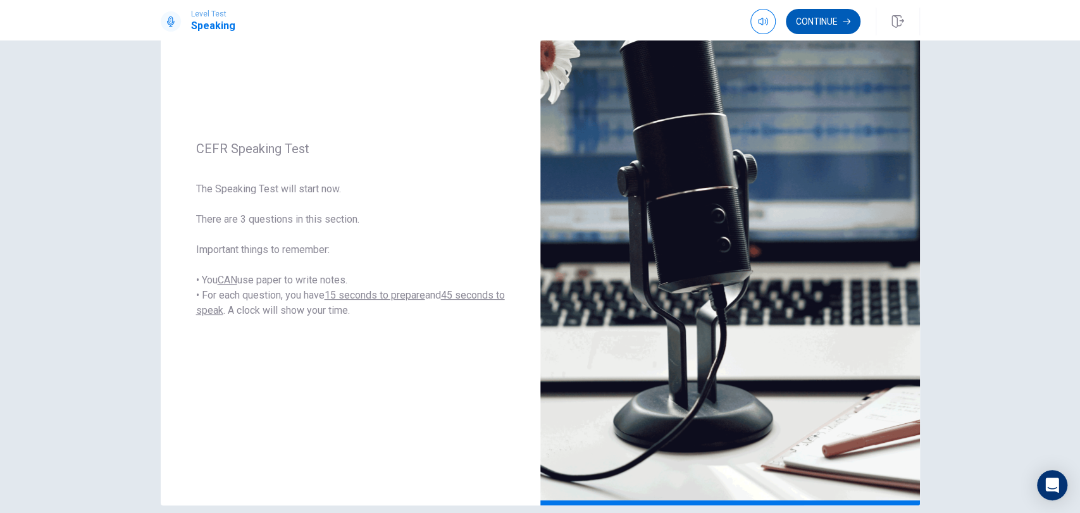
click at [824, 20] on button "Continue" at bounding box center [823, 21] width 75 height 25
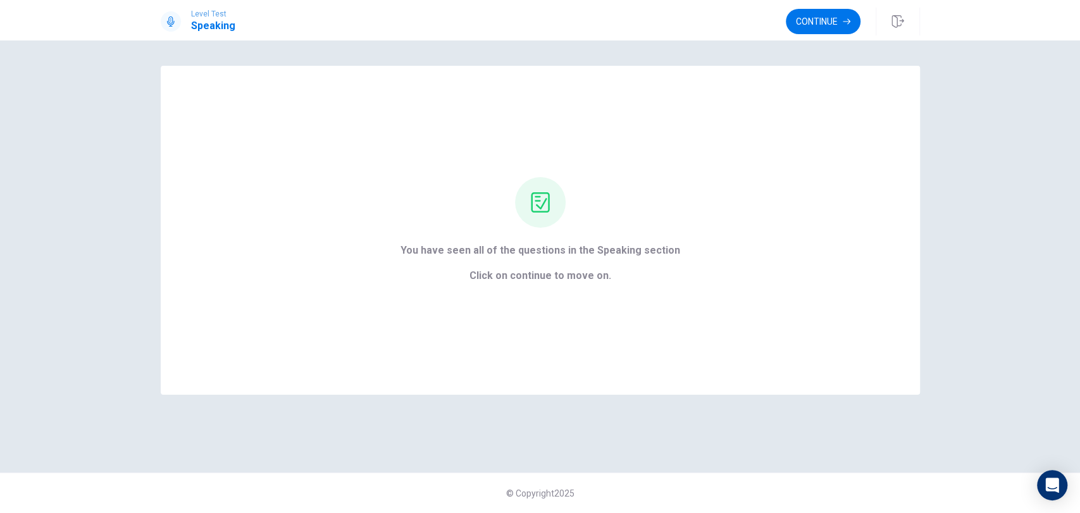
scroll to position [0, 0]
click at [827, 28] on button "Continue" at bounding box center [823, 21] width 75 height 25
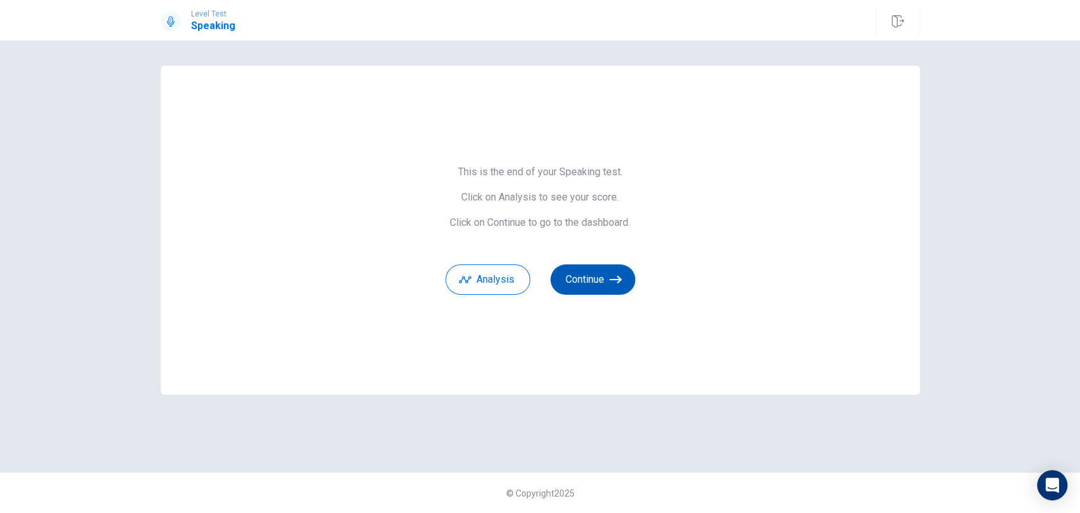
click at [607, 273] on button "Continue" at bounding box center [592, 279] width 85 height 30
